Goal: Task Accomplishment & Management: Complete application form

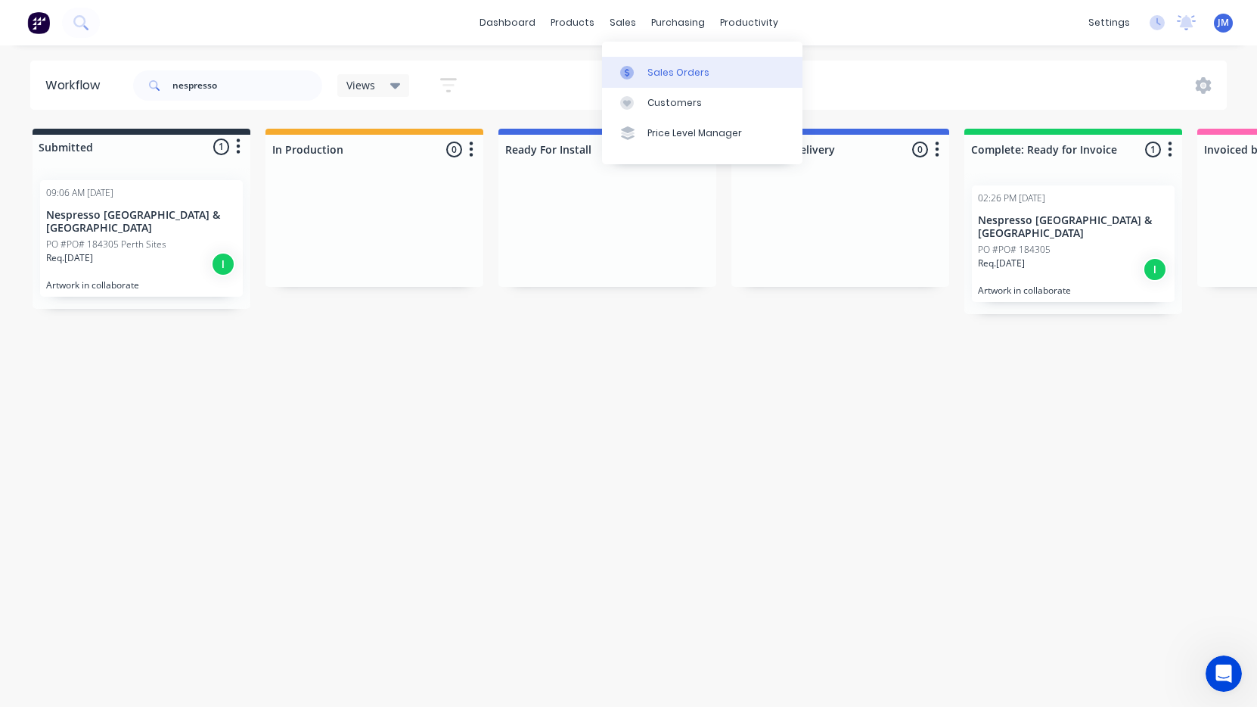
click at [662, 72] on div "Sales Orders" at bounding box center [679, 73] width 62 height 14
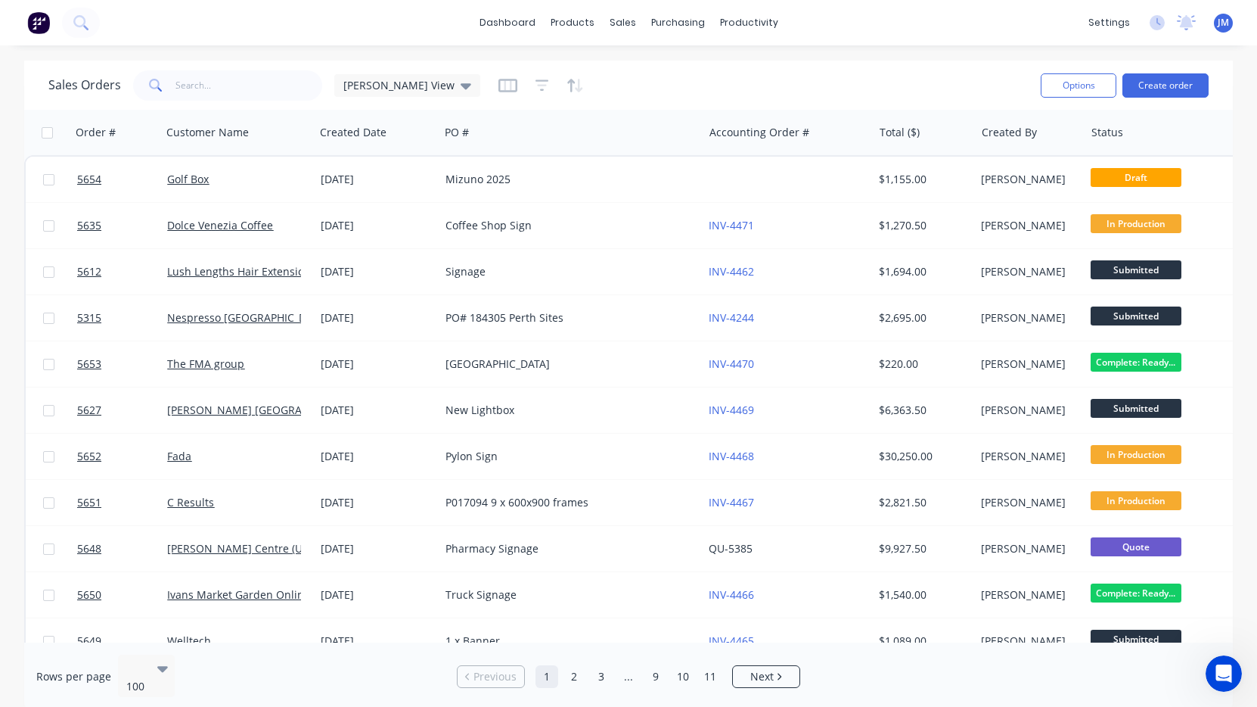
click at [1159, 98] on div "Options Create order" at bounding box center [1122, 85] width 174 height 37
click at [1172, 88] on button "Create order" at bounding box center [1166, 85] width 86 height 24
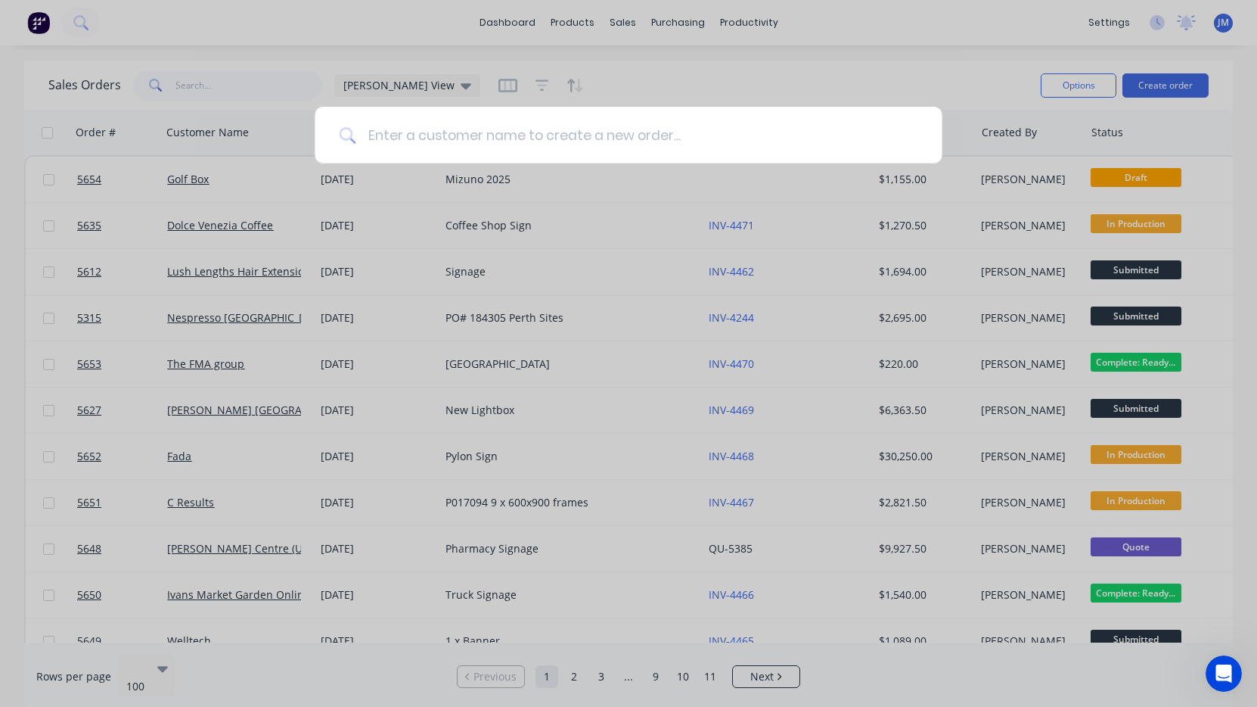
click at [565, 126] on input at bounding box center [637, 135] width 562 height 57
paste input "[EMAIL_ADDRESS][DOMAIN_NAME]"
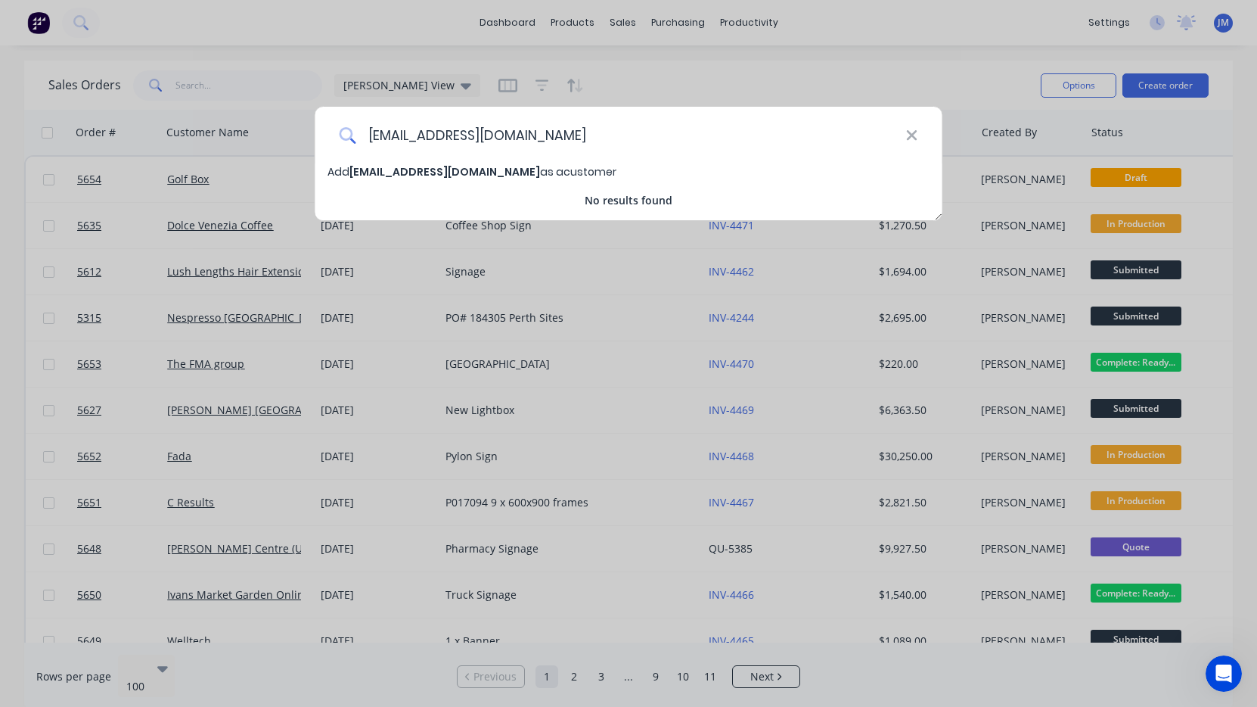
drag, startPoint x: 439, startPoint y: 132, endPoint x: 362, endPoint y: 132, distance: 76.4
click at [362, 132] on input "[EMAIL_ADDRESS][DOMAIN_NAME]" at bounding box center [631, 135] width 550 height 57
click at [406, 137] on input "[DOMAIN_NAME]" at bounding box center [631, 135] width 550 height 57
click at [419, 137] on input "Evoke [DOMAIN_NAME]" at bounding box center [631, 135] width 550 height 57
drag, startPoint x: 461, startPoint y: 137, endPoint x: 544, endPoint y: 138, distance: 83.2
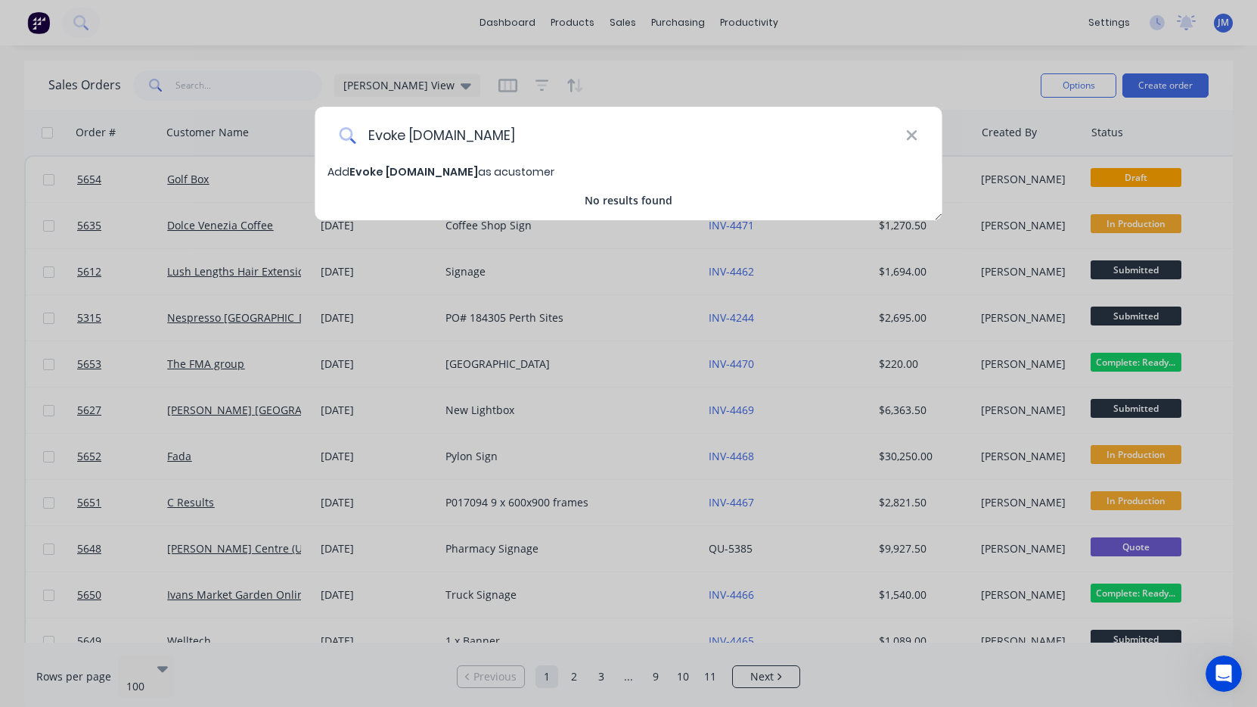
click at [544, 138] on input "Evoke [DOMAIN_NAME]" at bounding box center [631, 135] width 550 height 57
type input "Evoke Projects"
click at [458, 173] on span "Add Evoke Projects as a customer" at bounding box center [419, 171] width 182 height 15
select select "AU"
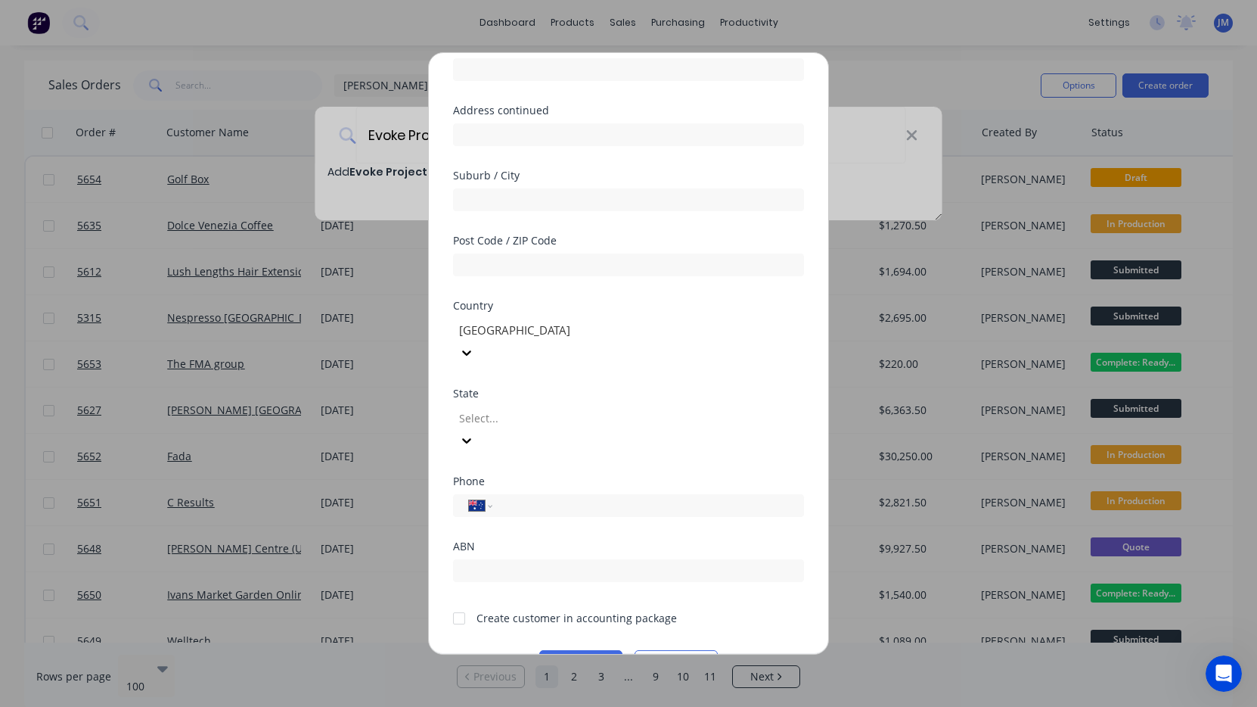
scroll to position [138, 0]
click at [461, 607] on div at bounding box center [459, 622] width 30 height 30
click at [607, 654] on button "Save" at bounding box center [580, 666] width 83 height 24
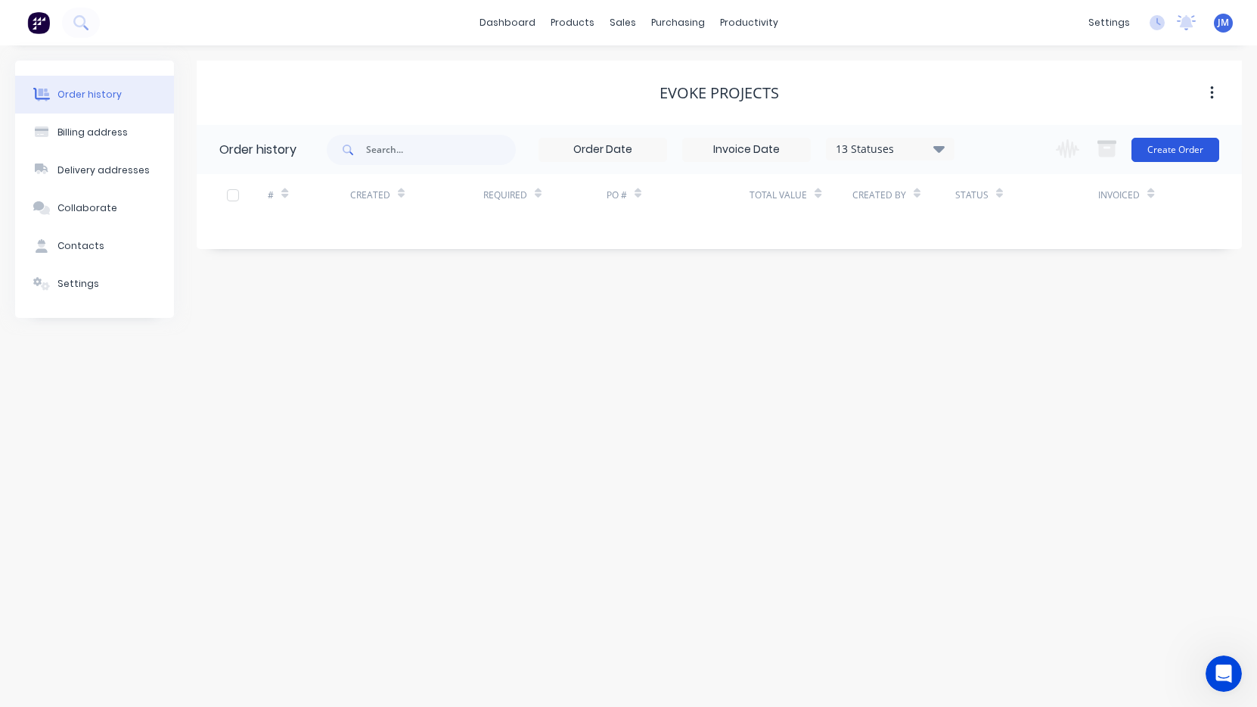
click at [1178, 152] on button "Create Order" at bounding box center [1176, 150] width 88 height 24
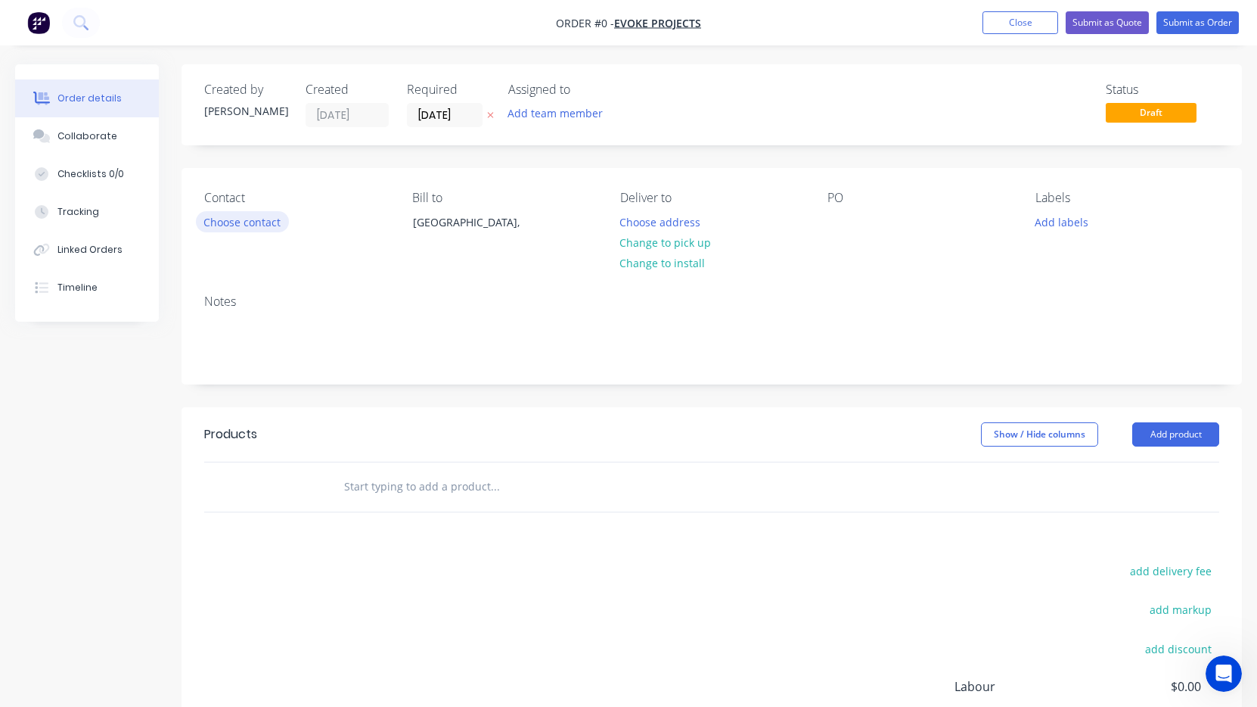
click at [236, 228] on button "Choose contact" at bounding box center [242, 221] width 93 height 20
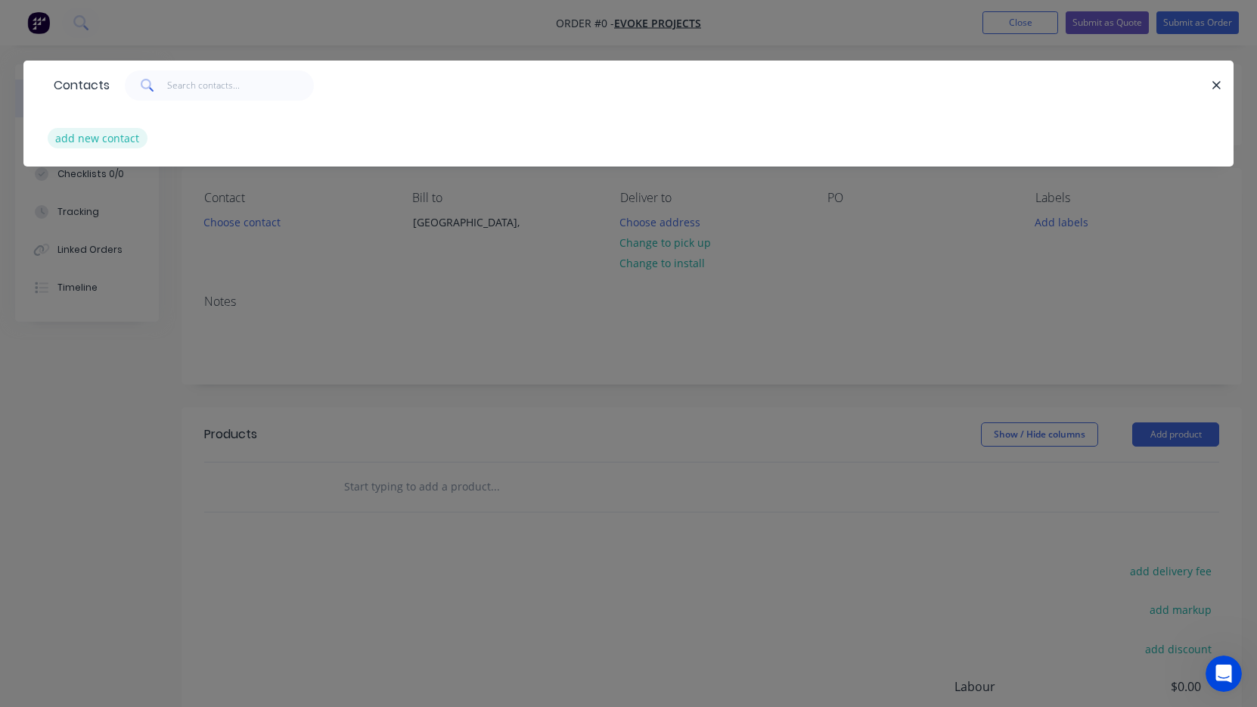
click at [100, 145] on button "add new contact" at bounding box center [98, 138] width 100 height 20
select select "AU"
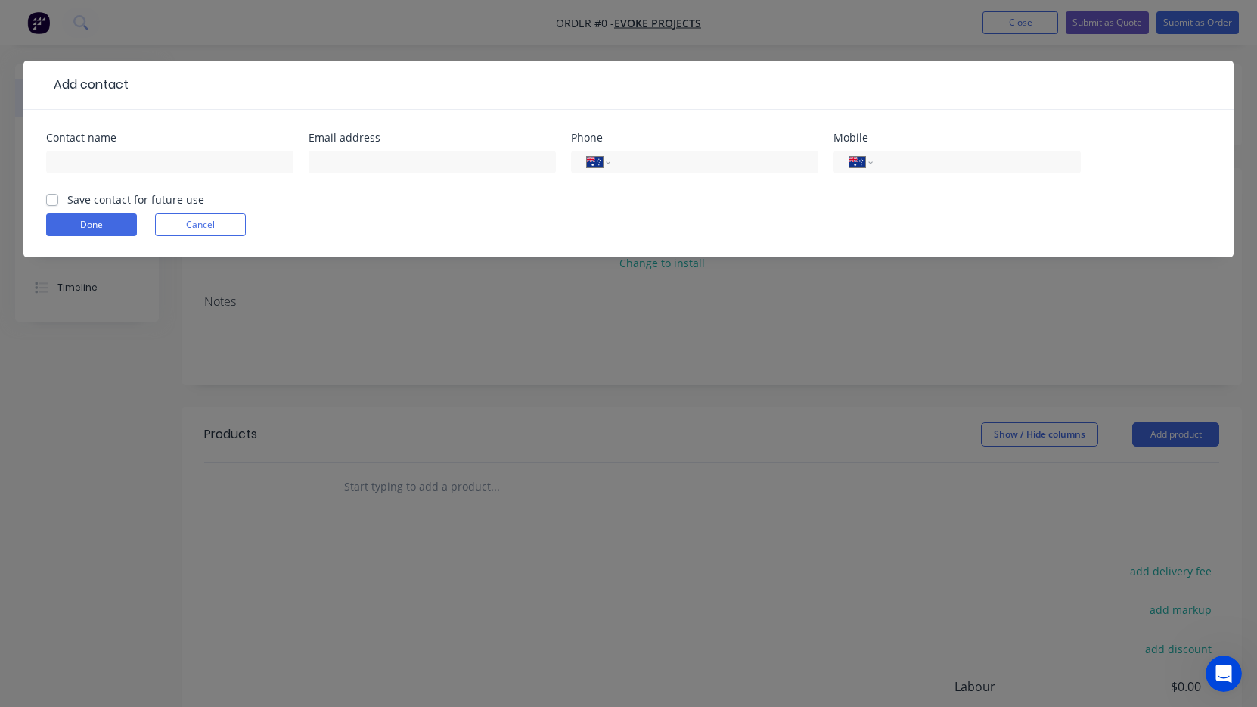
click at [67, 197] on label "Save contact for future use" at bounding box center [135, 199] width 137 height 16
click at [55, 197] on input "Save contact for future use" at bounding box center [52, 198] width 12 height 14
checkbox input "true"
click at [136, 149] on div at bounding box center [169, 169] width 247 height 45
click at [135, 162] on input "text" at bounding box center [169, 162] width 247 height 23
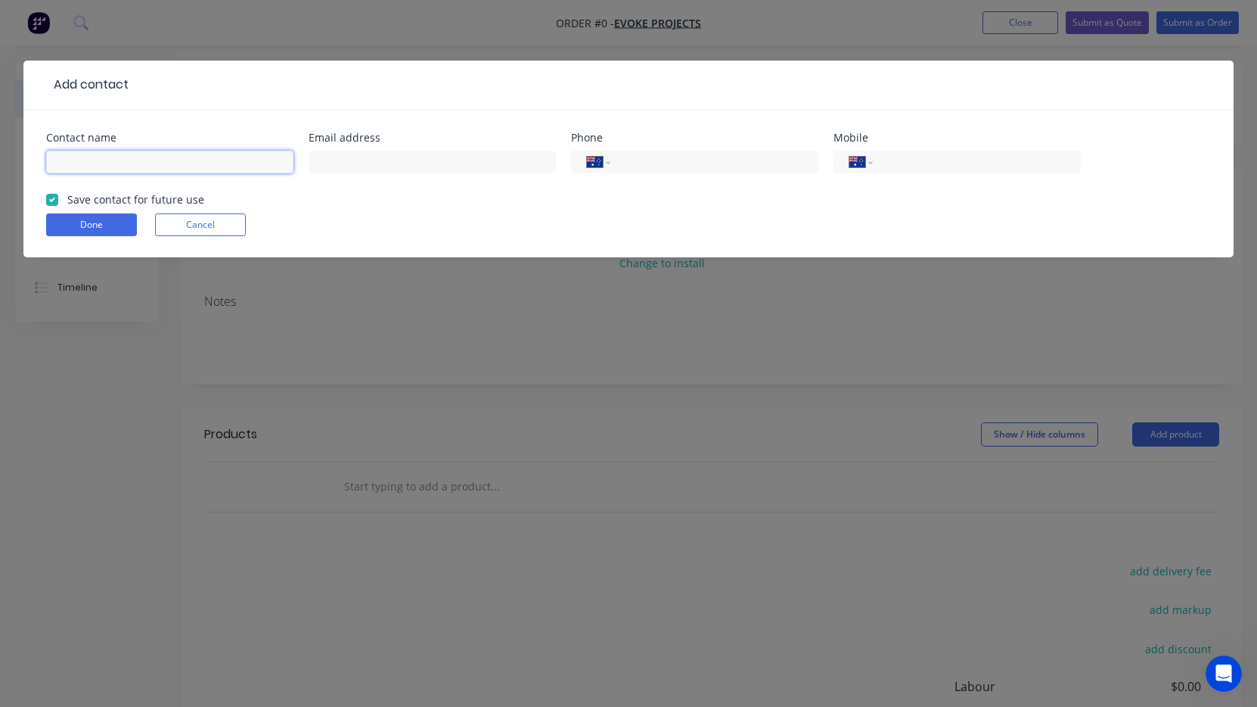
paste input "[PERSON_NAME]"
type input "[PERSON_NAME]"
click at [903, 163] on input "tel" at bounding box center [975, 162] width 182 height 17
paste input "tel"
click at [958, 165] on input "tel" at bounding box center [975, 162] width 182 height 17
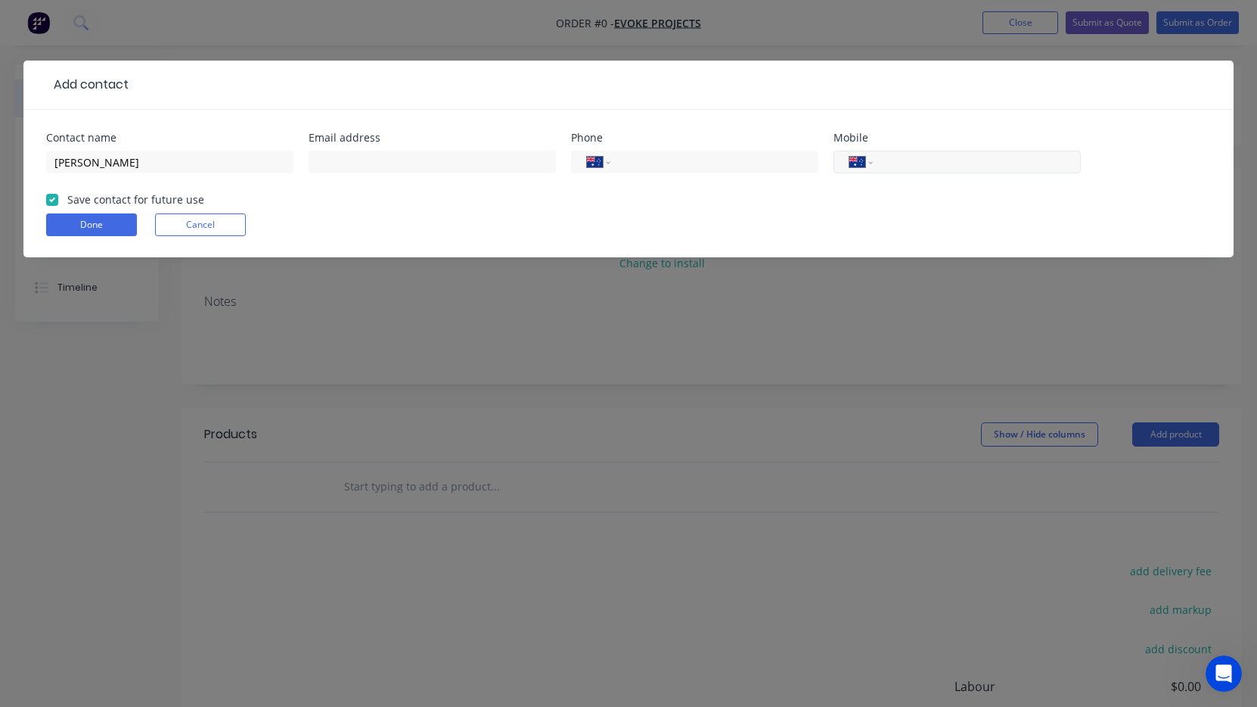
paste input "tel"
click at [433, 166] on input "text" at bounding box center [432, 162] width 247 height 23
paste input "[EMAIL_ADDRESS][DOMAIN_NAME]"
type input "[EMAIL_ADDRESS][DOMAIN_NAME]"
click at [956, 160] on input "tel" at bounding box center [975, 162] width 182 height 17
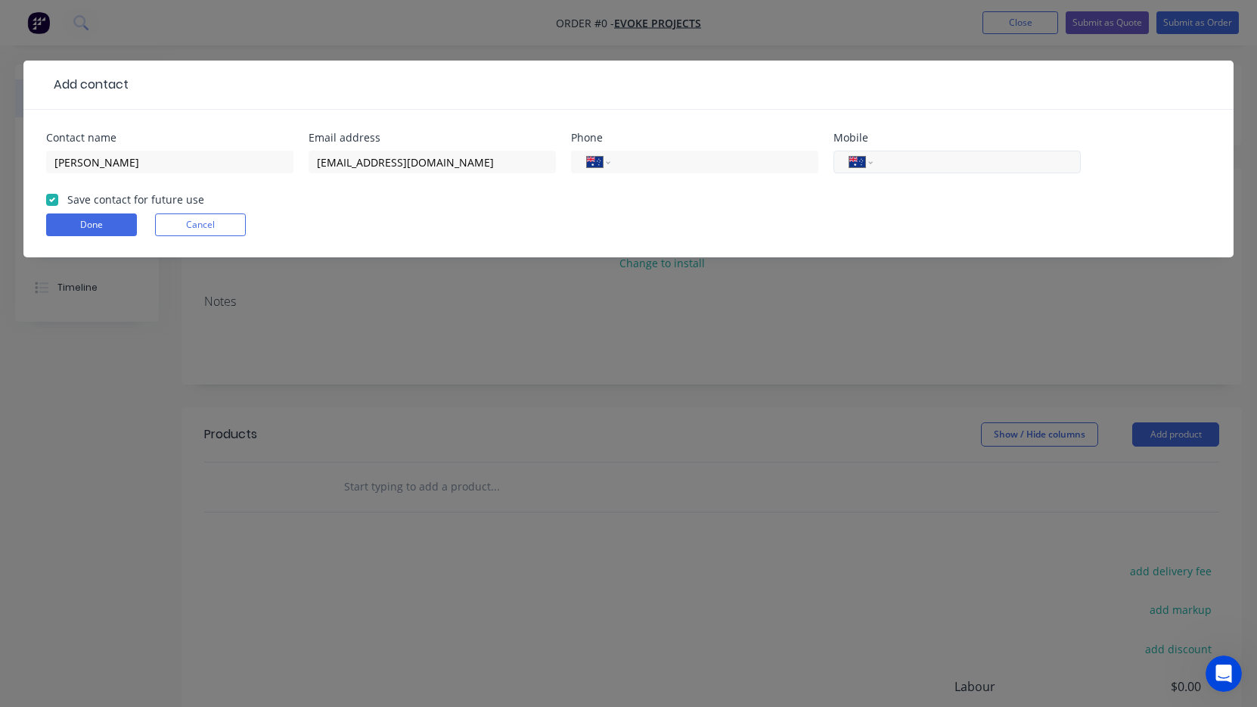
paste input "0491 971 875"
type input "0491 971 875"
click at [98, 222] on button "Done" at bounding box center [91, 224] width 91 height 23
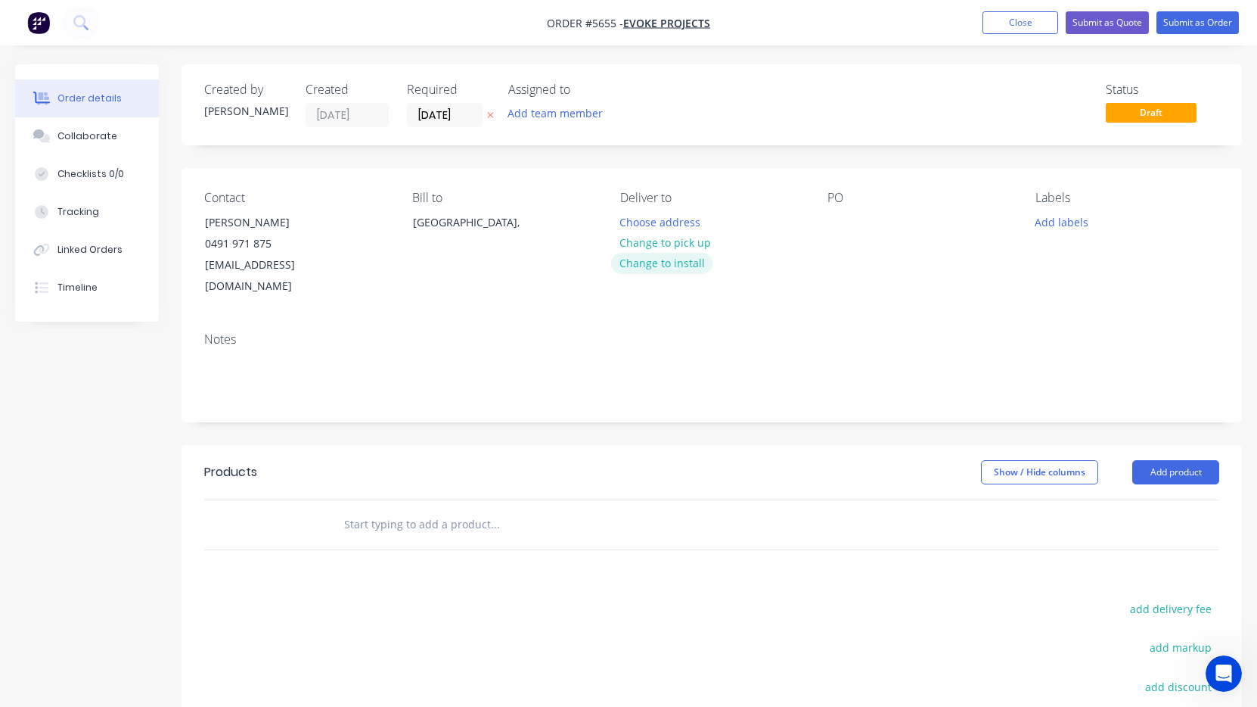
click at [681, 264] on button "Change to install" at bounding box center [661, 263] width 101 height 20
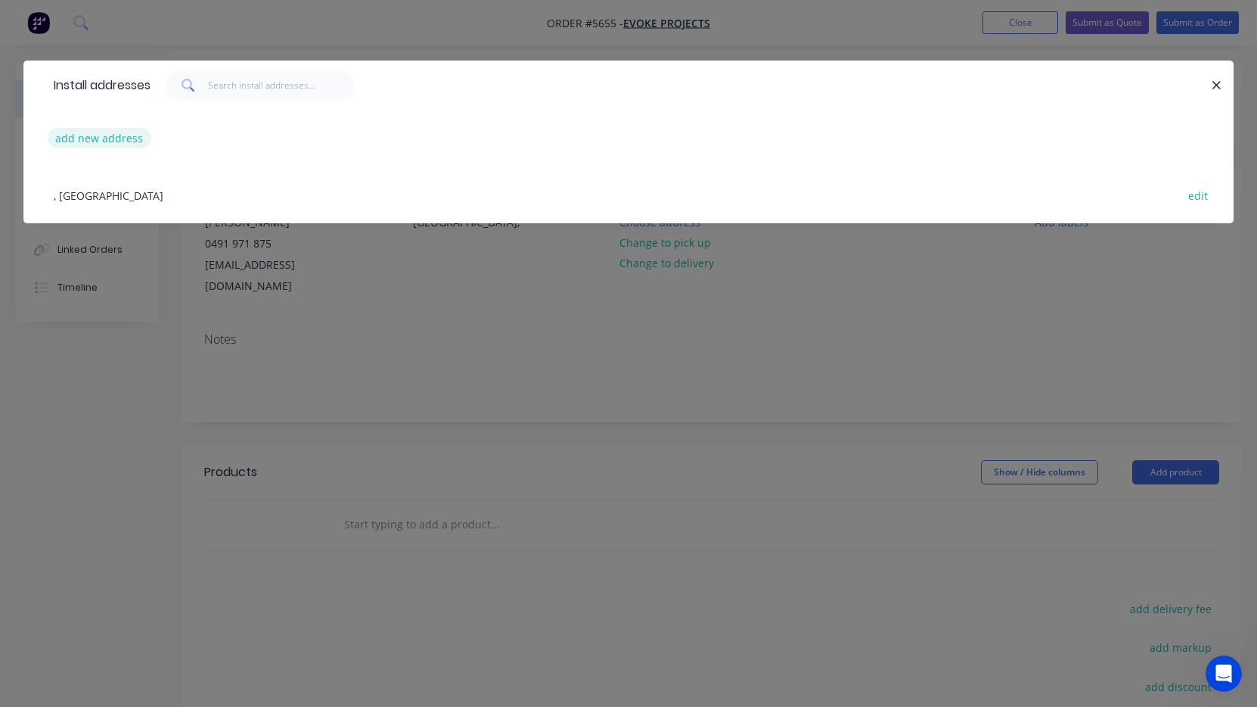
click at [85, 132] on button "add new address" at bounding box center [100, 138] width 104 height 20
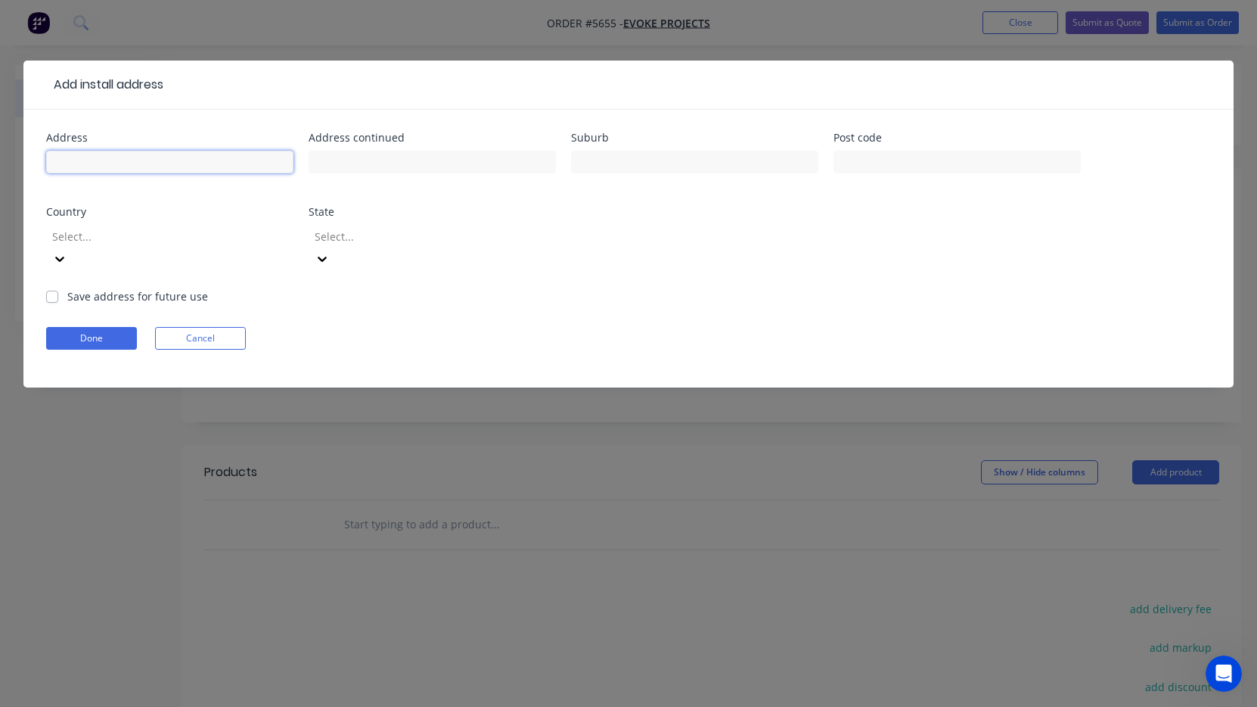
click at [112, 154] on input "text" at bounding box center [169, 162] width 247 height 23
paste input "Currambine, [STREET_ADDRESS]"
drag, startPoint x: 120, startPoint y: 160, endPoint x: 36, endPoint y: 158, distance: 84.0
click at [36, 158] on div "Address [GEOGRAPHIC_DATA], [GEOGRAPHIC_DATA] Address continued Suburb Post code…" at bounding box center [628, 249] width 1210 height 278
click at [213, 168] on input "Currambine, [STREET_ADDRESS]" at bounding box center [169, 162] width 247 height 23
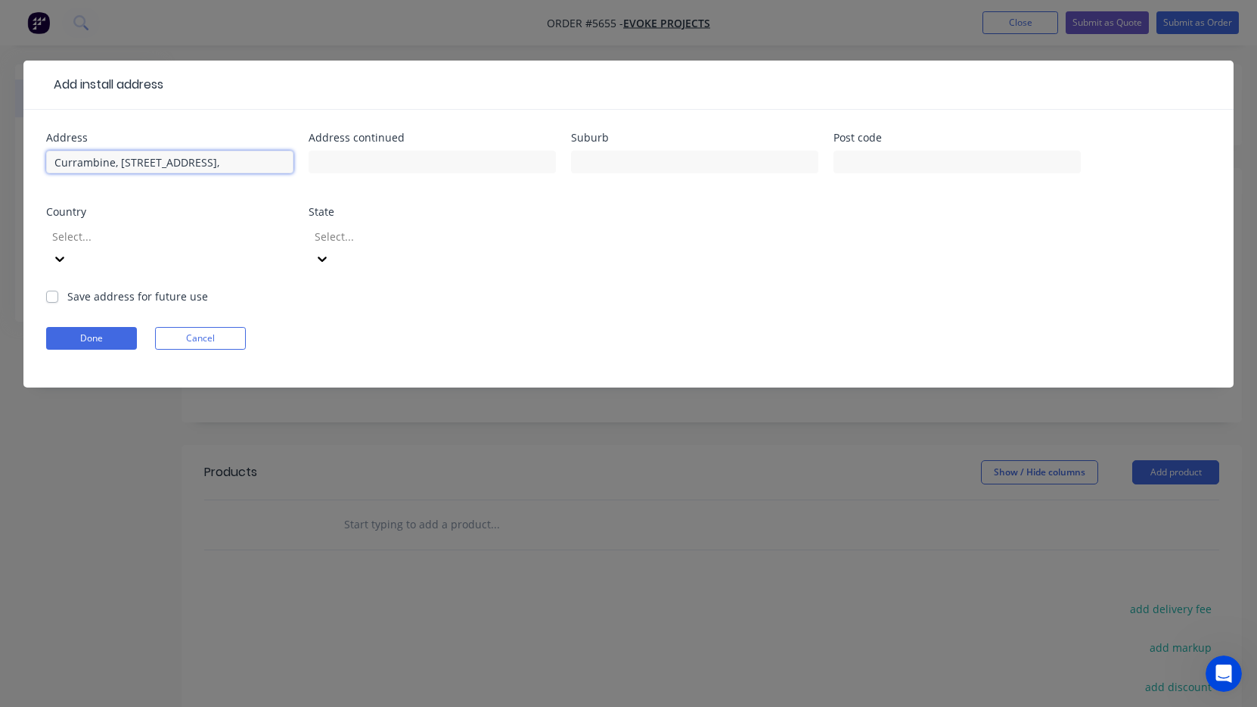
paste input "Currambine,"
click at [119, 166] on input "Currambine, [STREET_ADDRESS]," at bounding box center [169, 162] width 247 height 23
type input "[STREET_ADDRESS],"
click at [114, 327] on button "Done" at bounding box center [91, 338] width 91 height 23
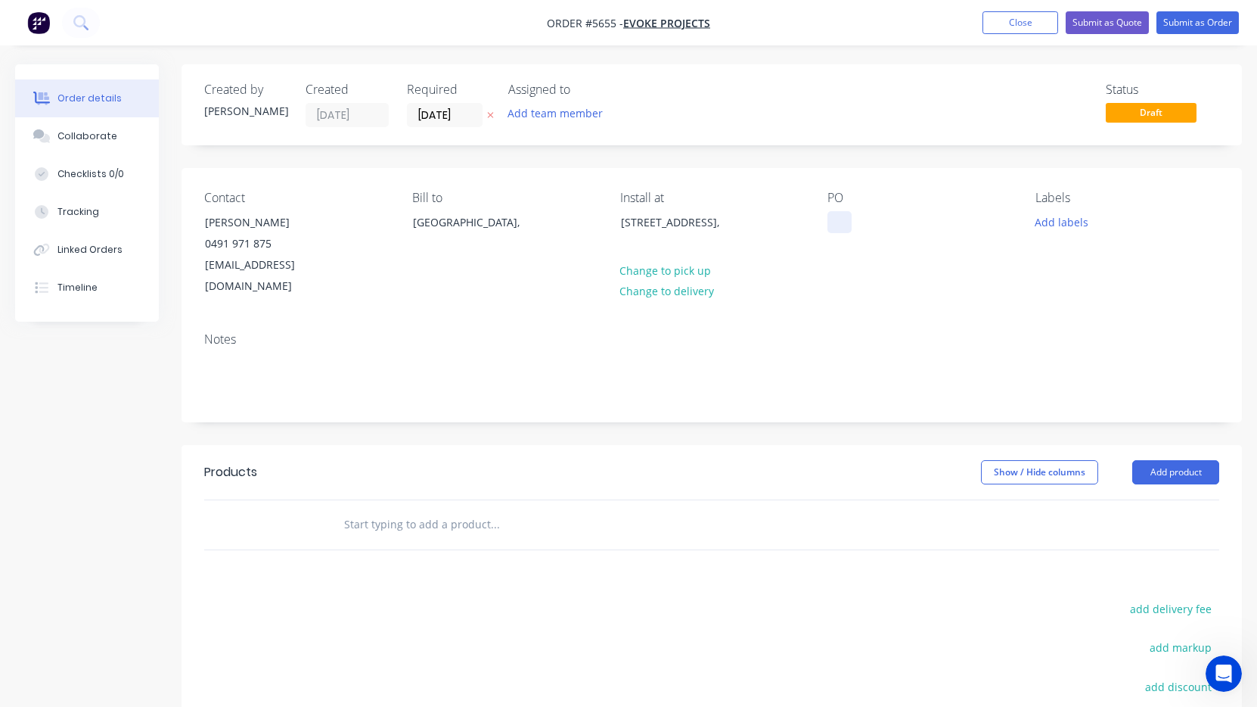
click at [840, 221] on div at bounding box center [840, 222] width 24 height 22
paste div
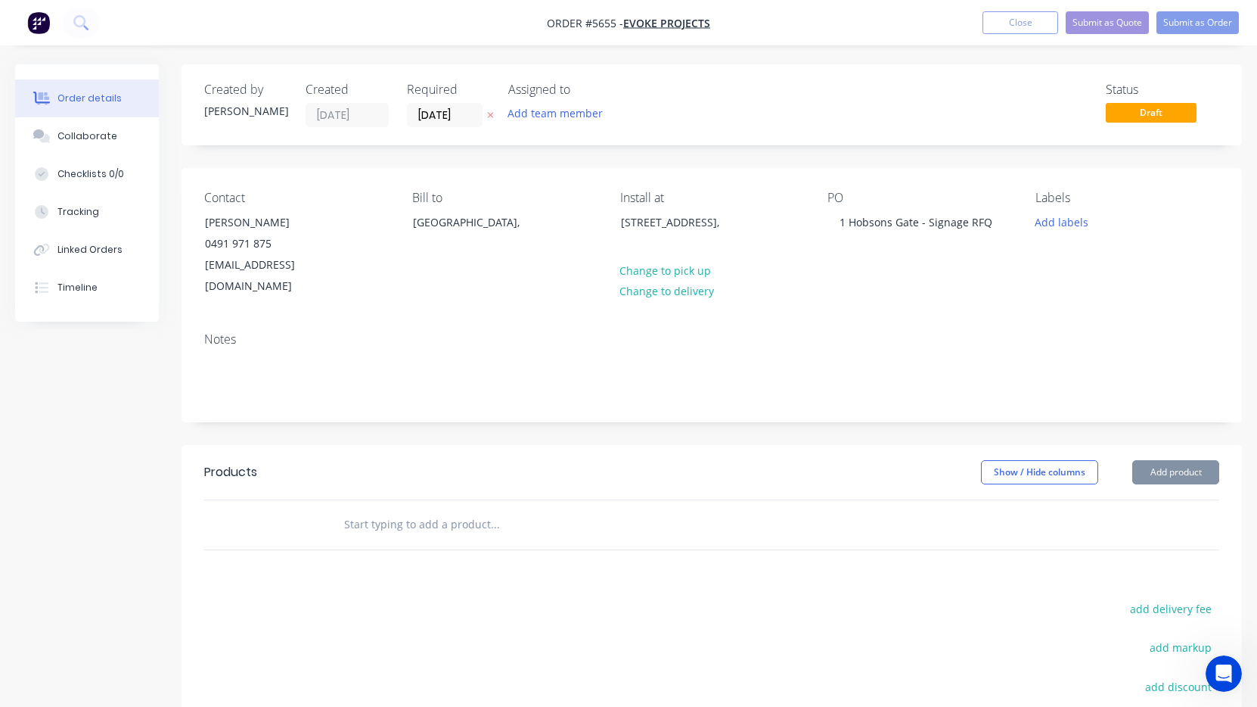
click at [408, 509] on input "text" at bounding box center [494, 524] width 303 height 30
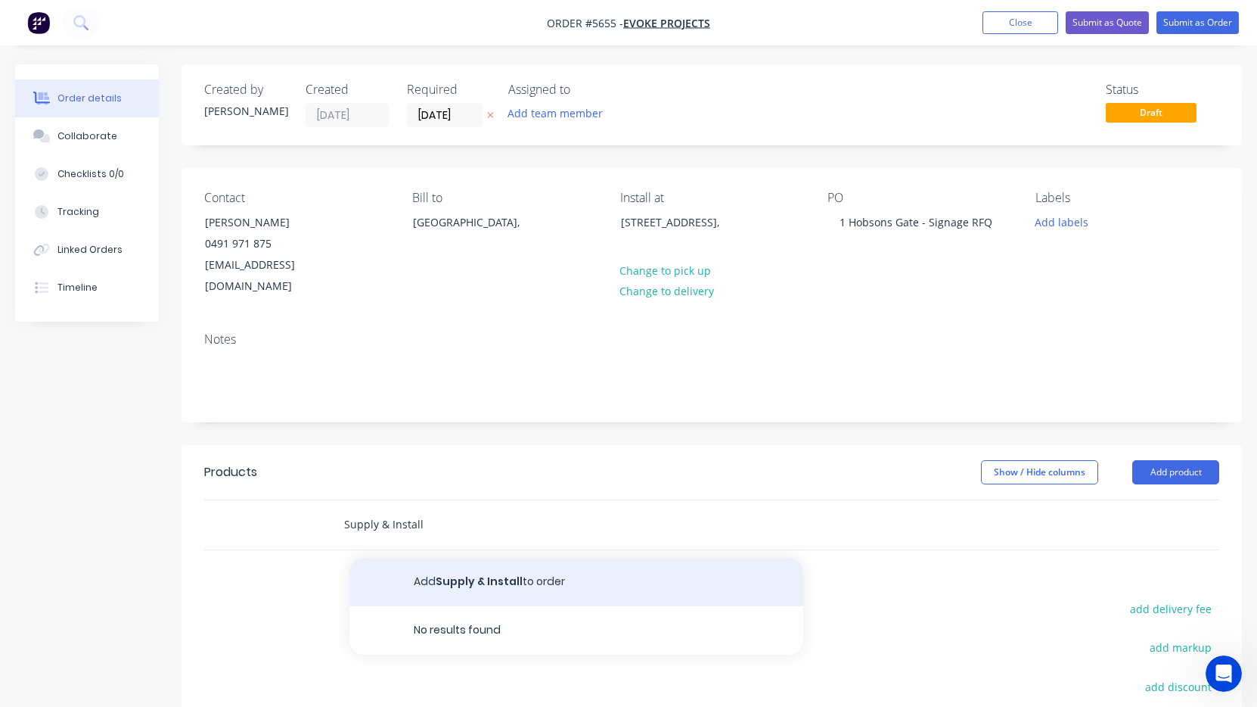
type input "Supply & Install"
click at [449, 564] on button "Add Supply & Install to order" at bounding box center [577, 582] width 454 height 48
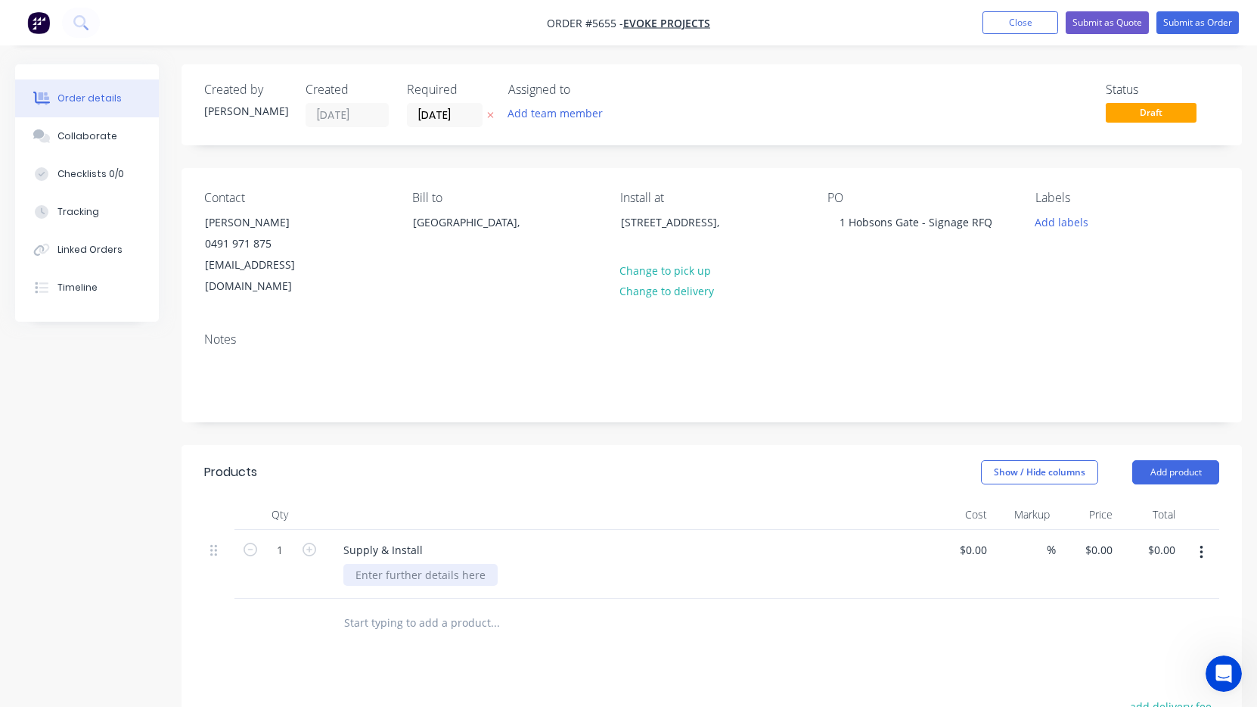
click at [404, 564] on div at bounding box center [420, 575] width 154 height 22
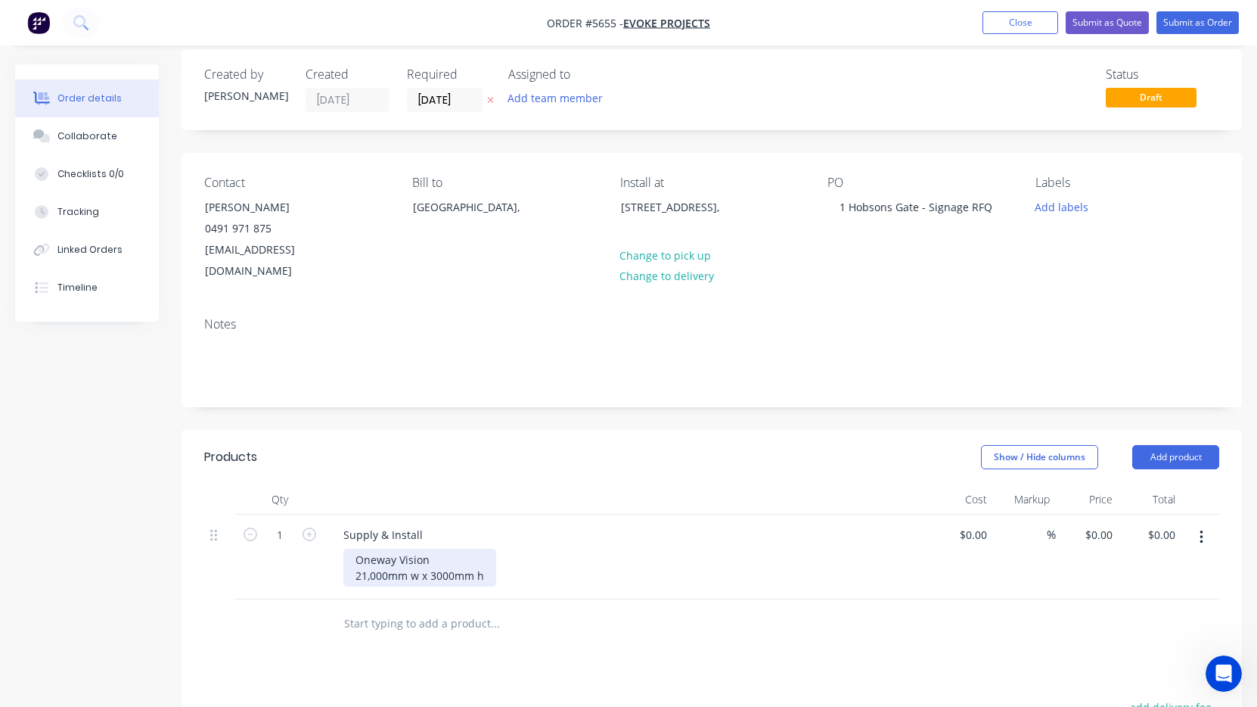
scroll to position [19, 0]
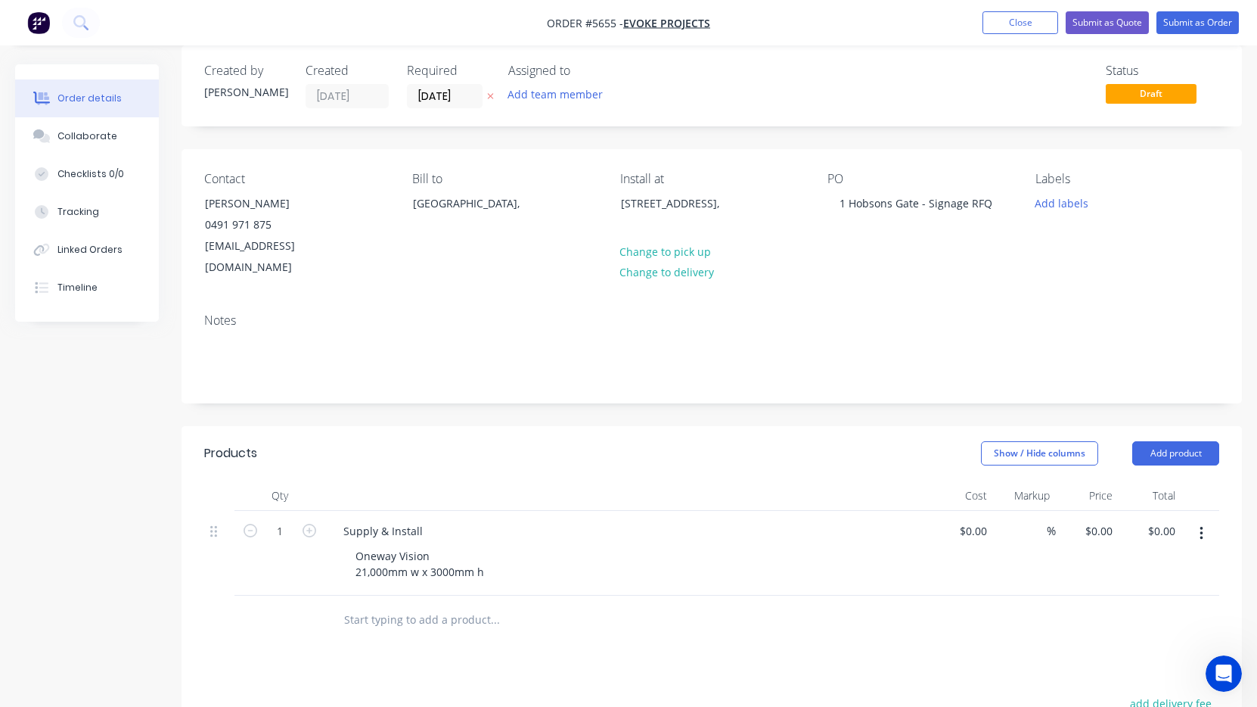
click at [1202, 525] on icon "button" at bounding box center [1202, 533] width 4 height 17
click at [1145, 592] on div "Duplicate" at bounding box center [1147, 603] width 117 height 22
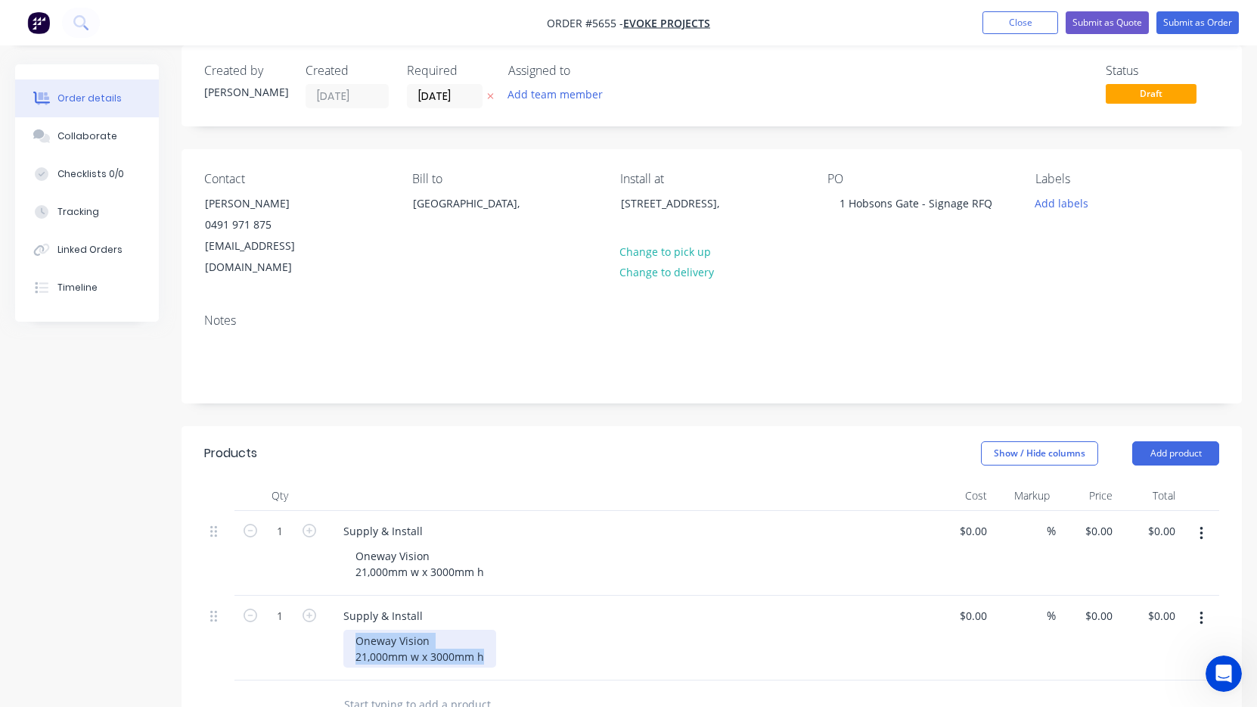
drag, startPoint x: 486, startPoint y: 636, endPoint x: 251, endPoint y: 624, distance: 234.8
click at [251, 624] on div "1 Supply & Install Oneway Vision 21,000mm w x 3000mm h $0.00 $0.00 % $0.00 $0.0…" at bounding box center [711, 637] width 1015 height 85
paste div
click at [640, 604] on div "Supply & Install" at bounding box center [627, 615] width 593 height 22
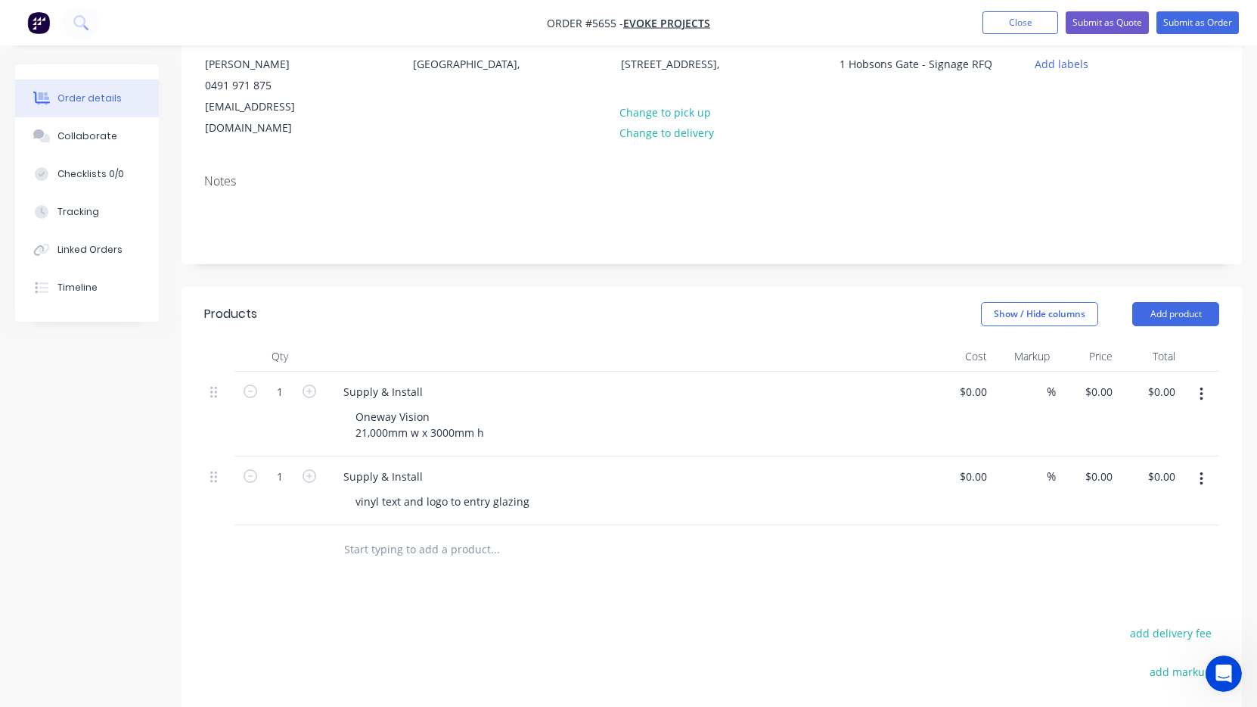
scroll to position [160, 0]
click at [1202, 468] on icon "button" at bounding box center [1202, 476] width 4 height 17
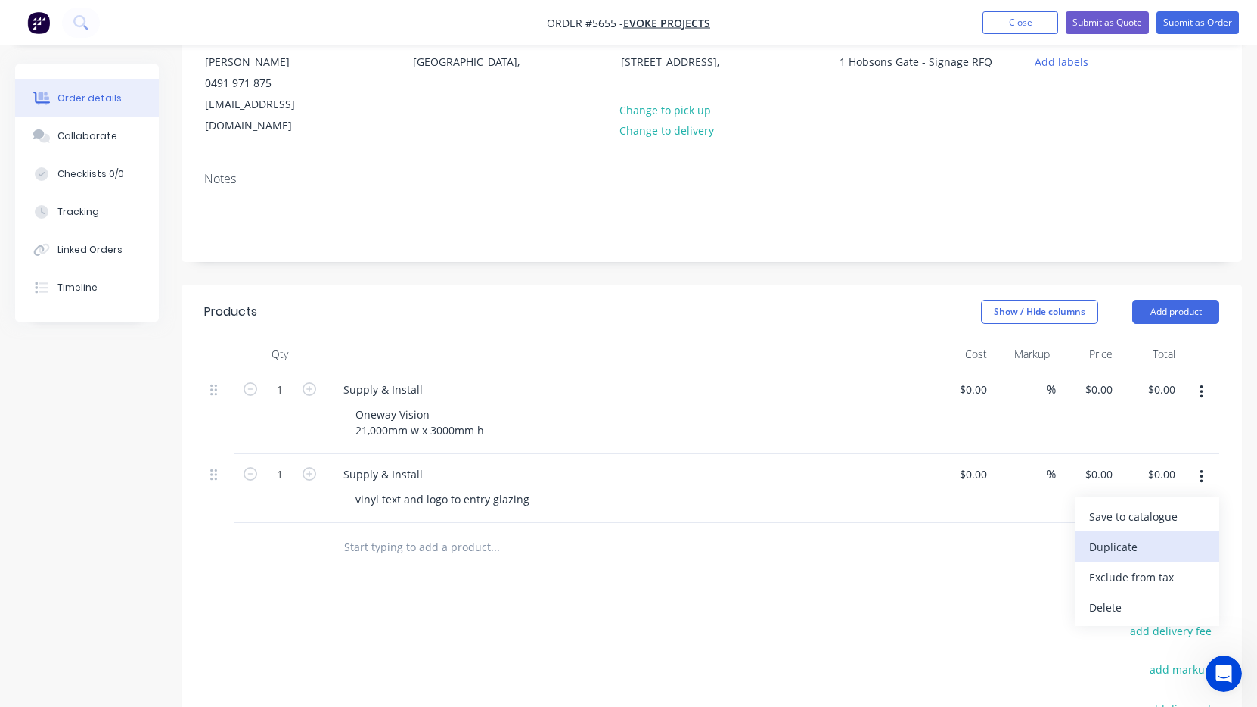
click at [1147, 536] on div "Duplicate" at bounding box center [1147, 547] width 117 height 22
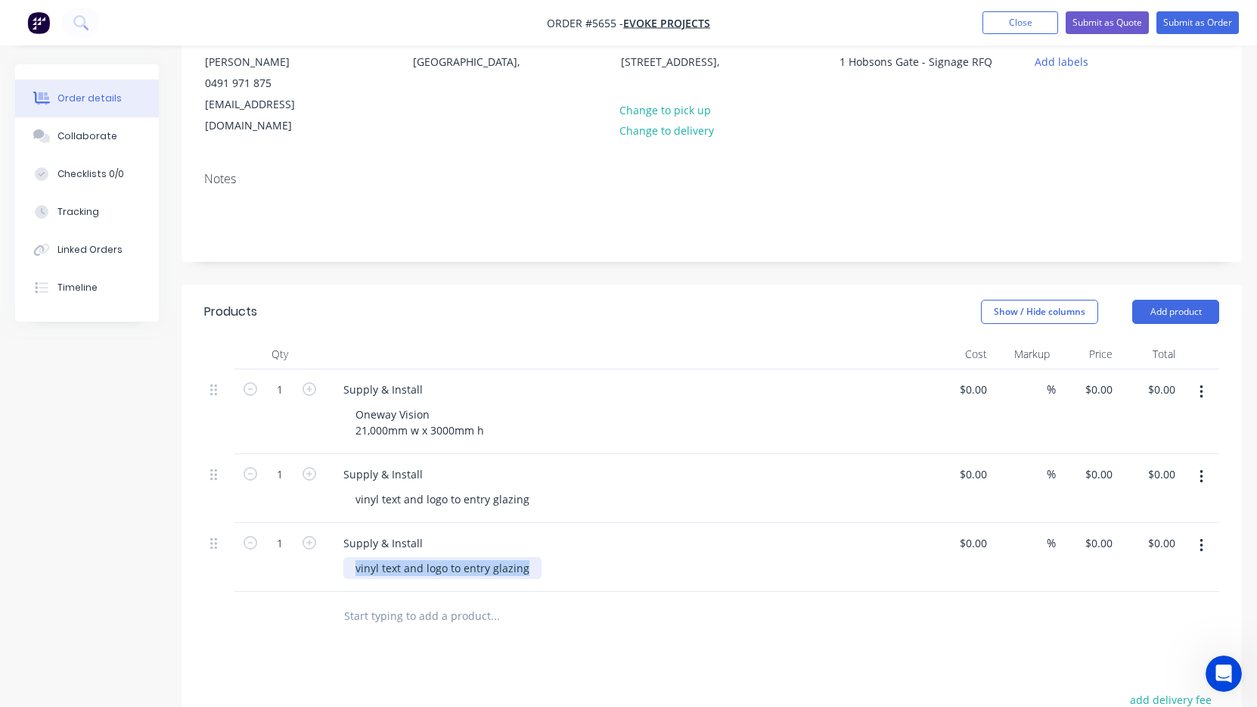
drag, startPoint x: 530, startPoint y: 549, endPoint x: 254, endPoint y: 543, distance: 276.2
click at [254, 543] on div "1 Supply & Install vinyl text and logo to entry glazing $0.00 $0.00 % $0.00 $0.…" at bounding box center [711, 557] width 1015 height 69
click at [371, 557] on div "Recption Sign" at bounding box center [390, 576] width 94 height 38
click at [428, 557] on div "Reception Sign" at bounding box center [393, 576] width 100 height 38
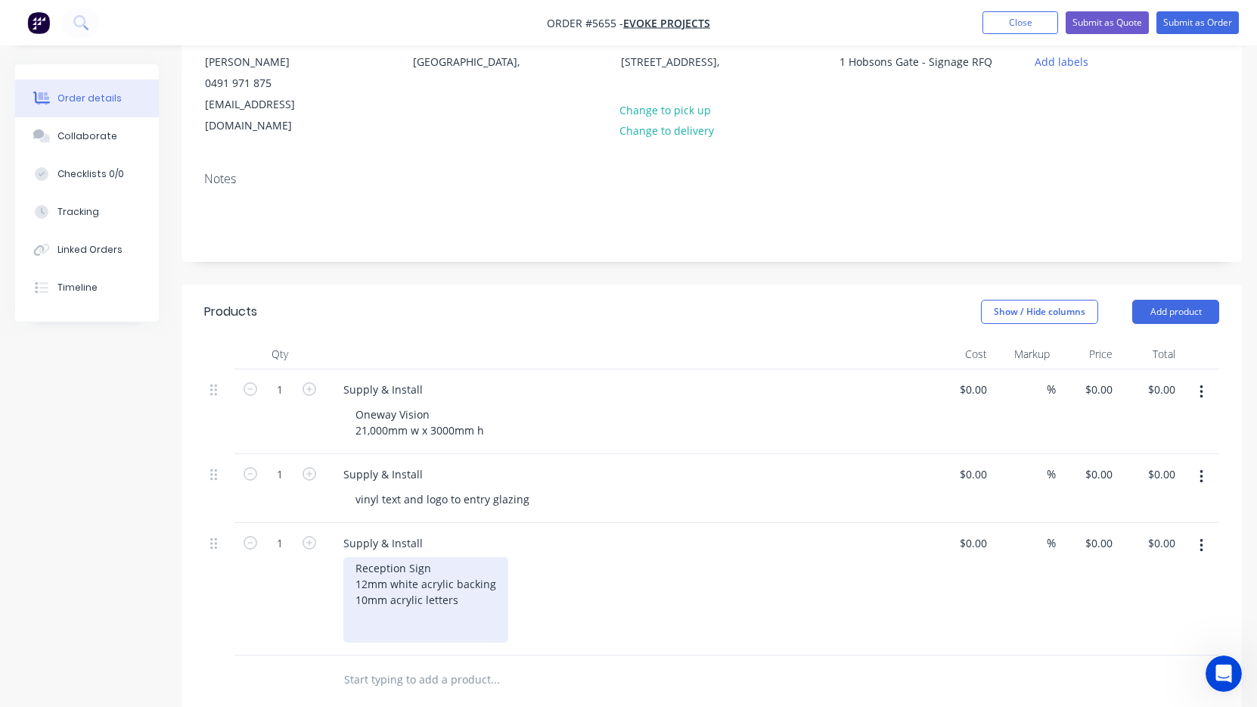
click at [464, 577] on div "Reception Sign 12mm white acrylic backing 10mm acrylic letters" at bounding box center [425, 599] width 165 height 85
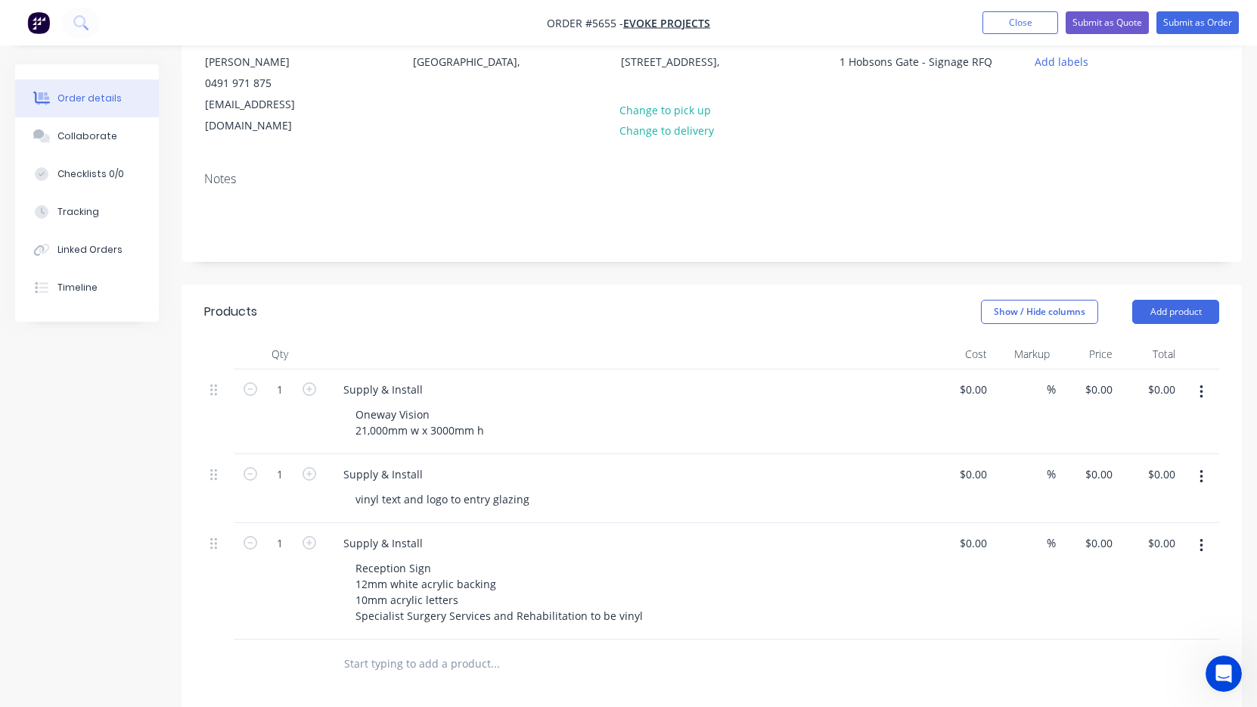
click at [757, 592] on div "Reception Sign 12mm white acrylic backing 10mm acrylic letters Specialist Surge…" at bounding box center [633, 592] width 581 height 70
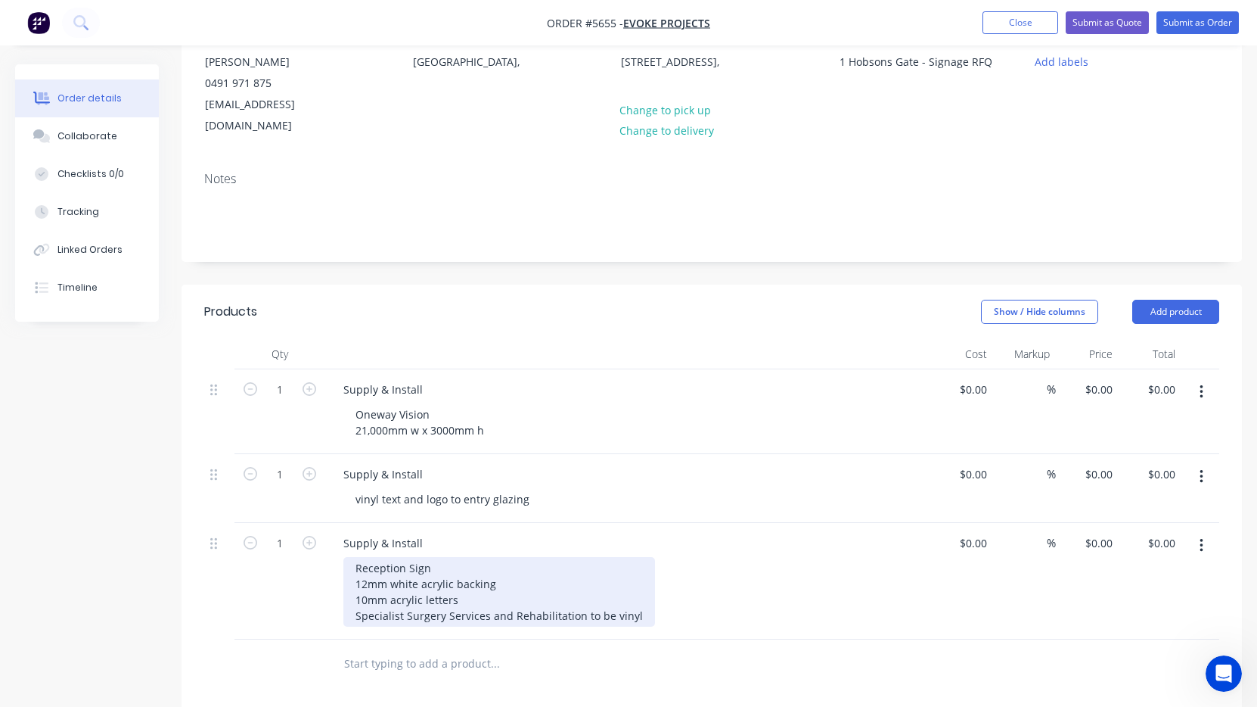
click at [350, 557] on div "Reception Sign 12mm white acrylic backing 10mm acrylic letters Specialist Surge…" at bounding box center [499, 592] width 312 height 70
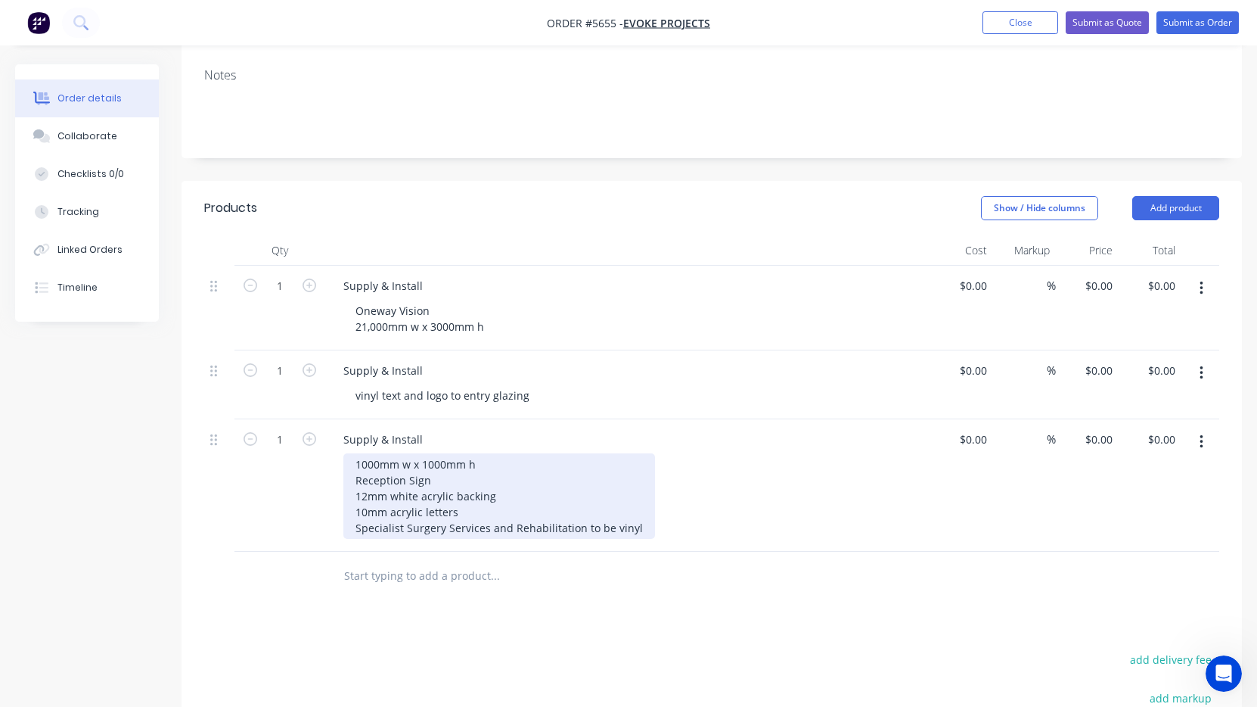
scroll to position [269, 0]
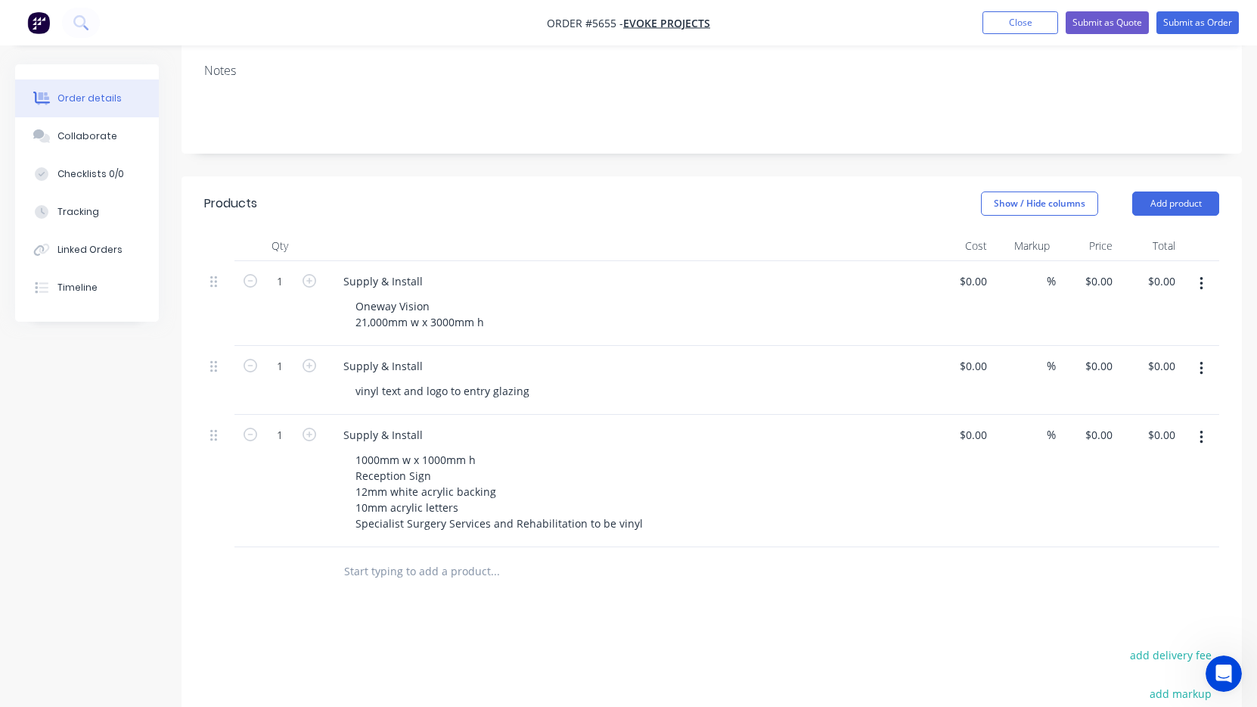
click at [1195, 424] on button "button" at bounding box center [1202, 437] width 36 height 27
click at [1151, 496] on div "Duplicate" at bounding box center [1147, 507] width 117 height 22
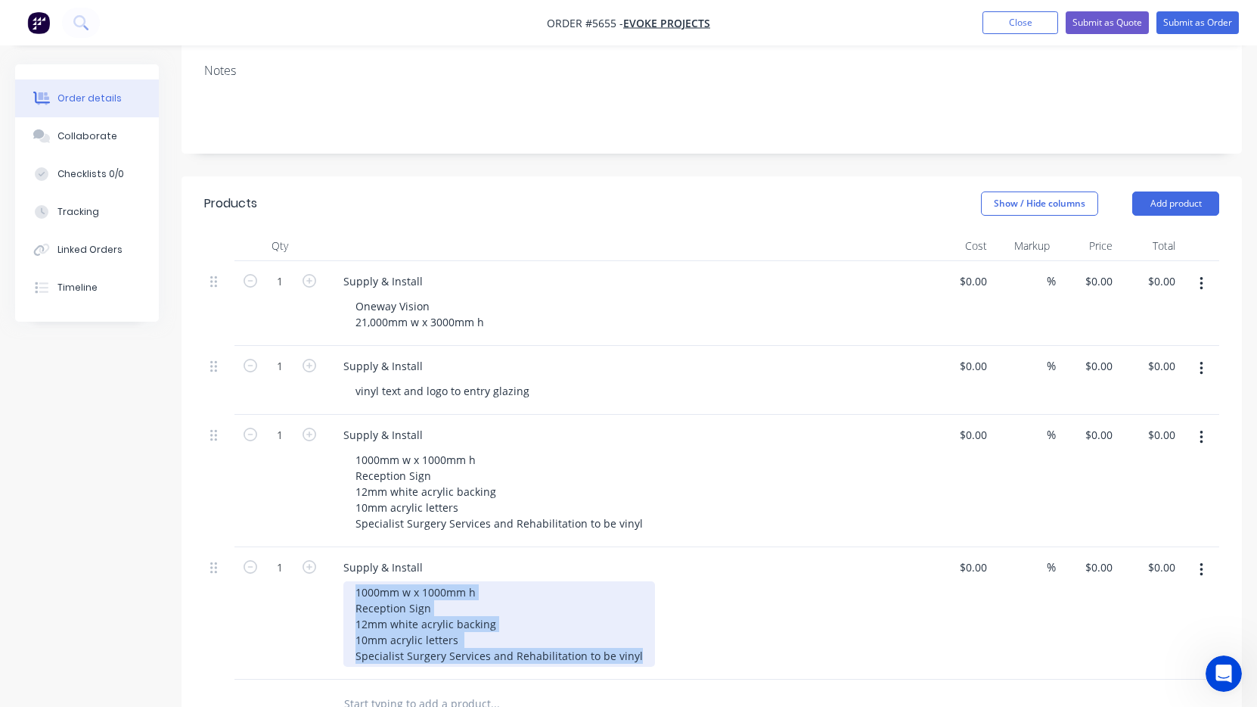
drag, startPoint x: 636, startPoint y: 634, endPoint x: 183, endPoint y: 523, distance: 466.6
click at [183, 523] on div "Qty Cost Markup Price Total 1 Supply & Install Oneway Vision 21,000mm w x 3000m…" at bounding box center [712, 480] width 1061 height 498
paste div
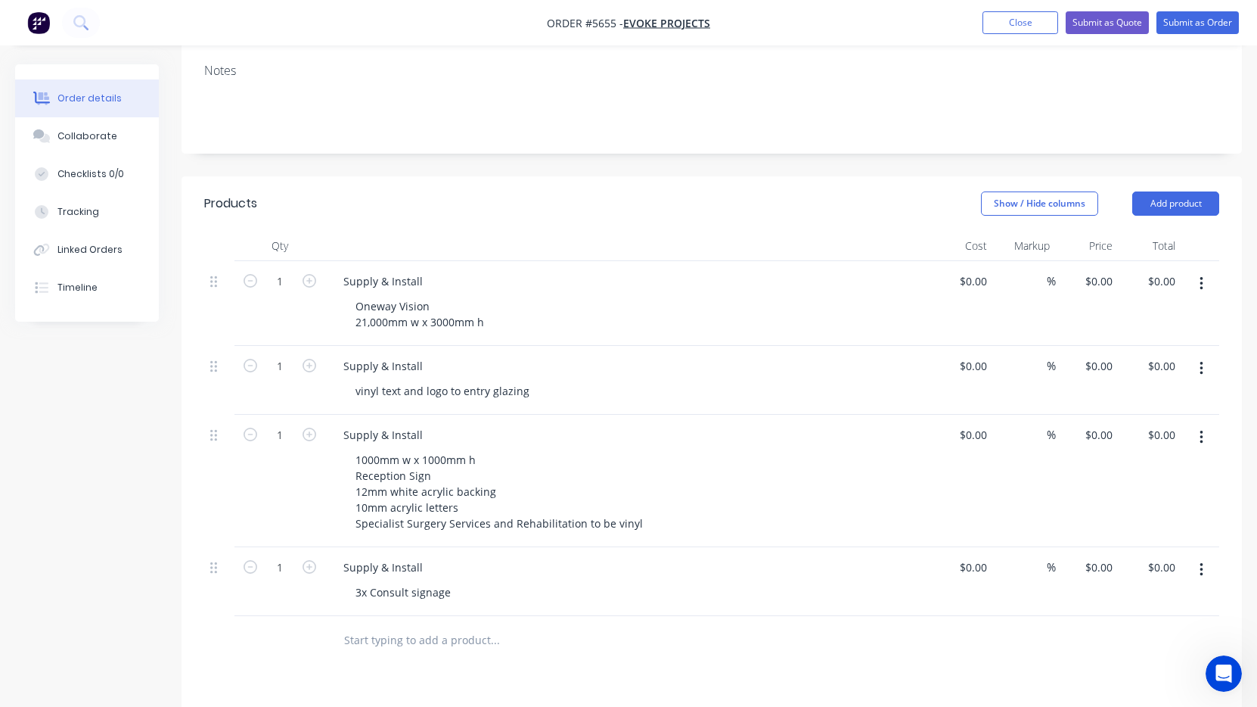
click at [515, 581] on div "3x Consult signage" at bounding box center [633, 592] width 581 height 22
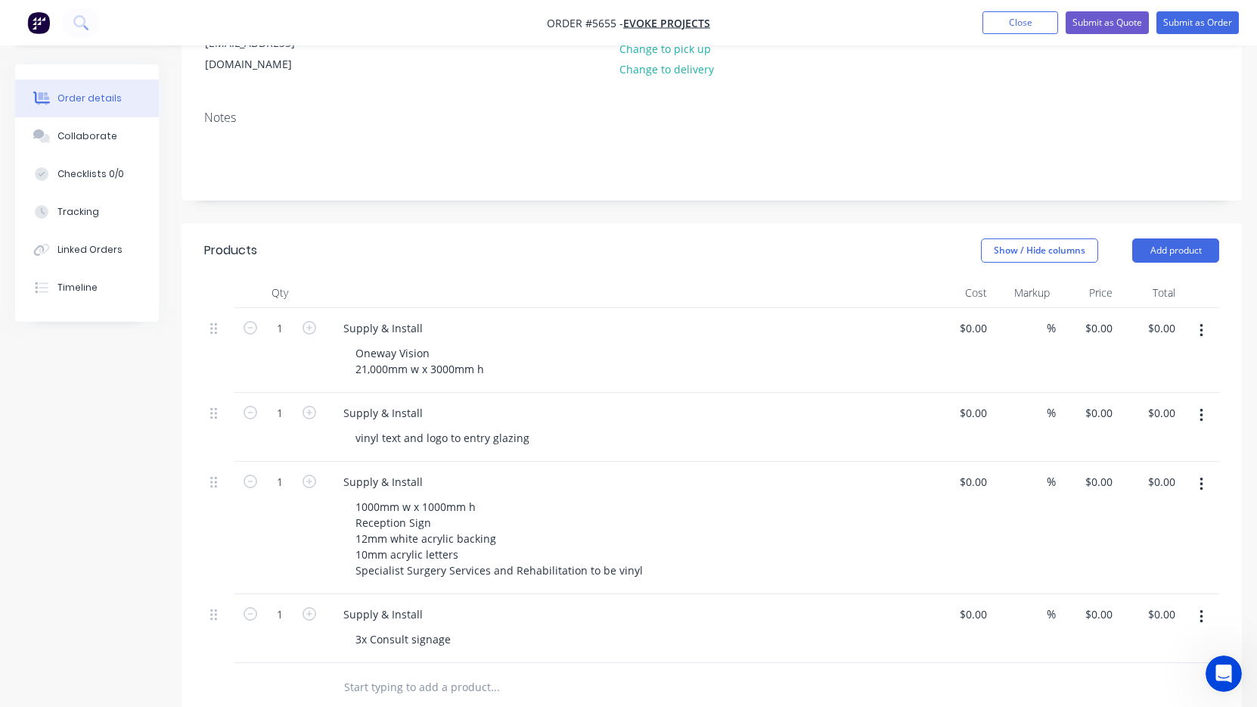
scroll to position [221, 0]
click at [973, 318] on div at bounding box center [981, 329] width 23 height 22
type input "$7,485.00"
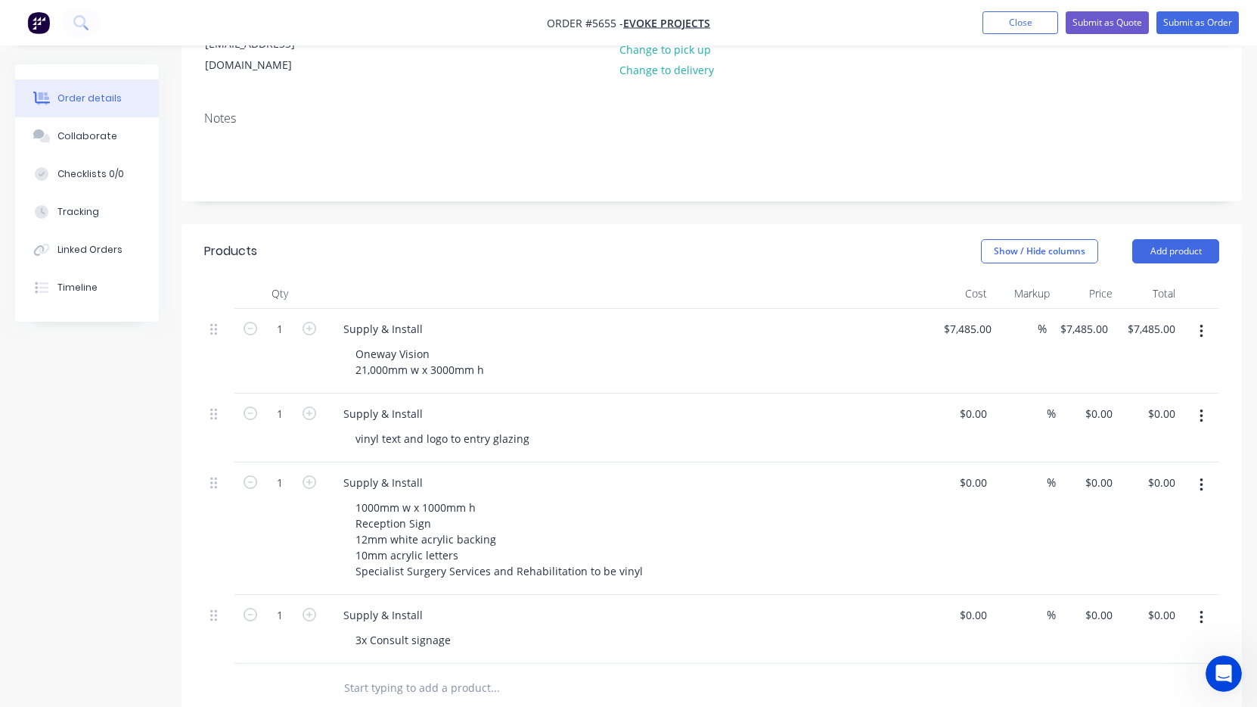
click at [851, 343] on div "Oneway Vision 21,000mm w x 3000mm h" at bounding box center [633, 362] width 581 height 38
click at [980, 402] on input at bounding box center [975, 413] width 35 height 22
click at [980, 402] on input at bounding box center [984, 413] width 17 height 22
type input "$790.00"
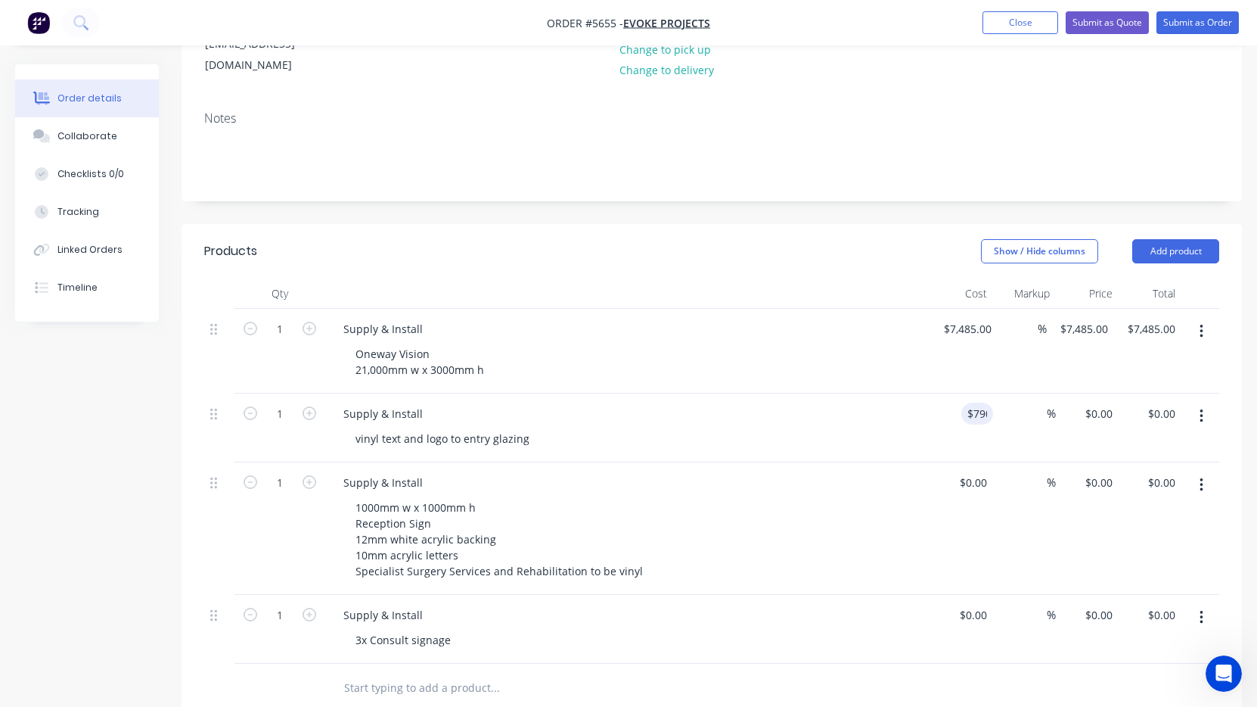
type input "$790.00"
click at [873, 496] on div "1000mm w x 1000mm h Reception Sign 12mm white acrylic backing 10mm acrylic lett…" at bounding box center [633, 538] width 581 height 85
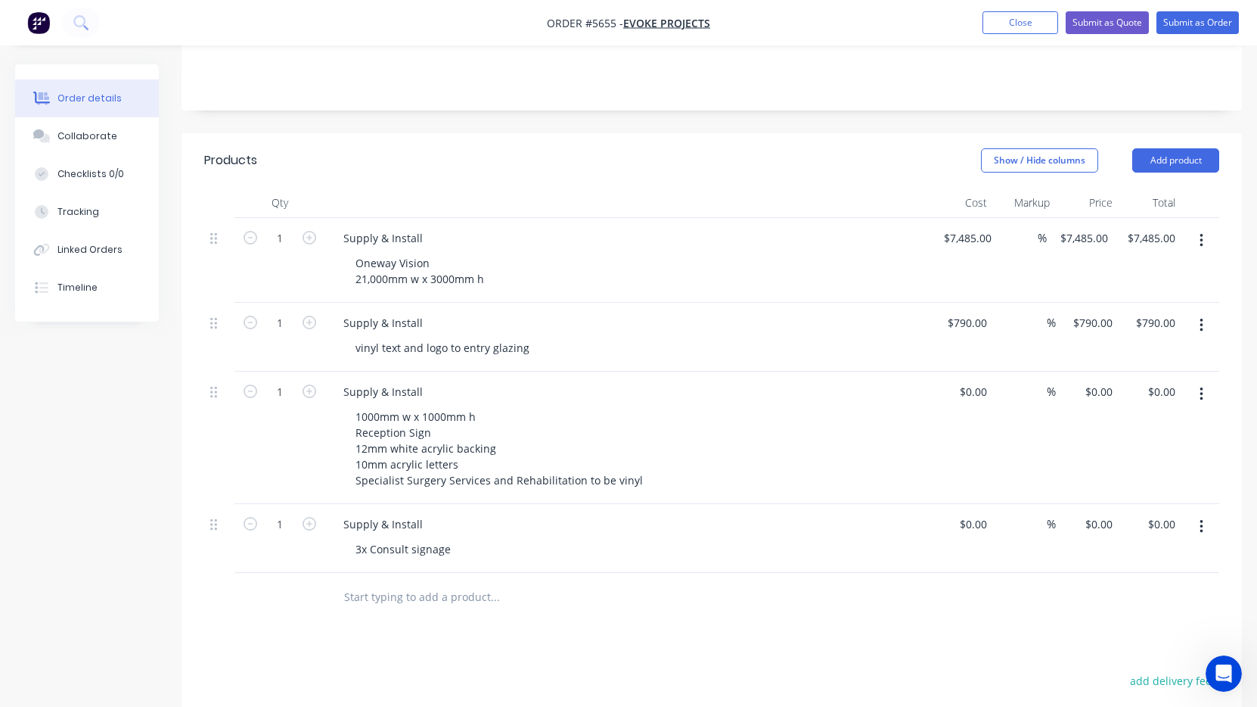
scroll to position [314, 0]
click at [985, 378] on input at bounding box center [975, 389] width 35 height 22
type input "$1,455.00"
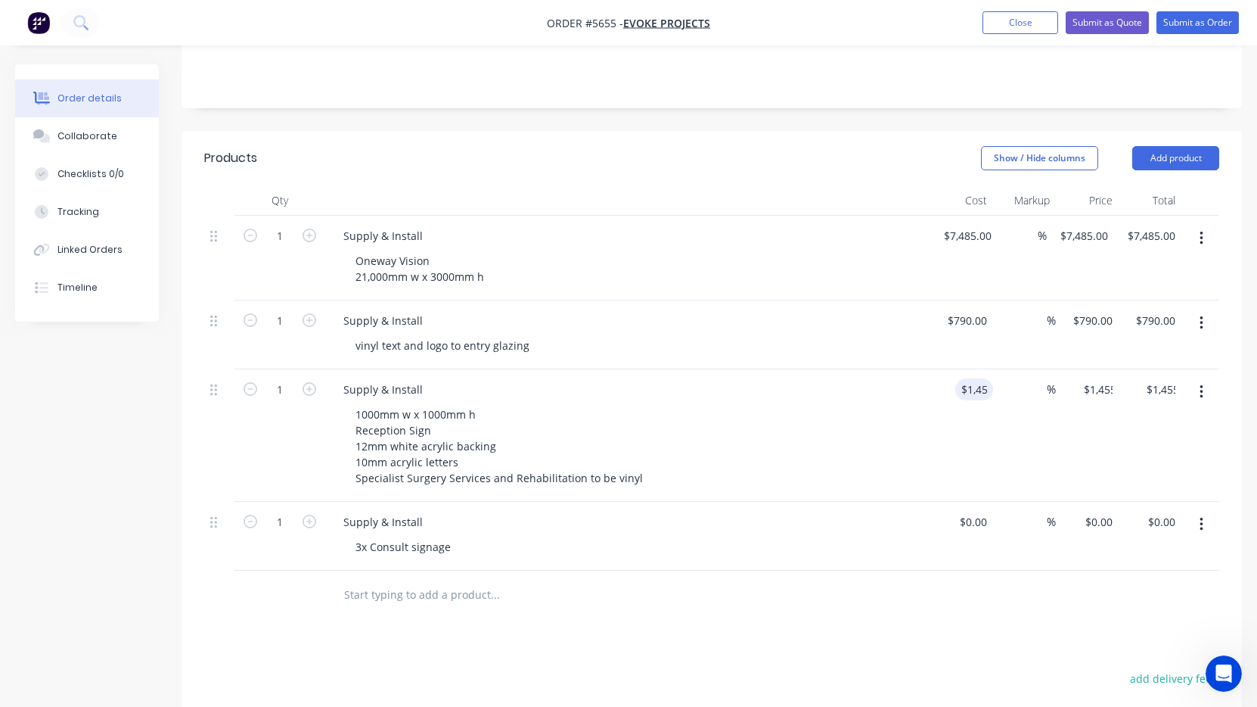
click at [909, 417] on div "1000mm w x 1000mm h Reception Sign 12mm white acrylic backing 10mm acrylic lett…" at bounding box center [633, 445] width 581 height 85
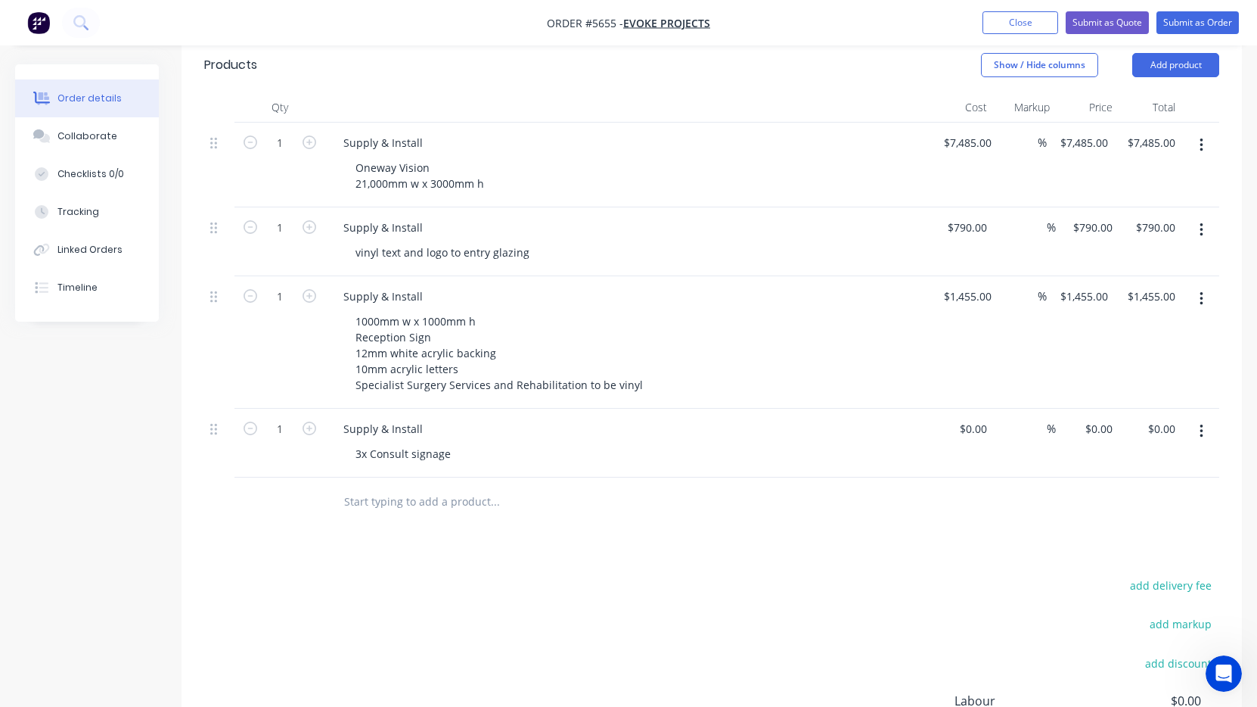
scroll to position [408, 0]
click at [971, 417] on div at bounding box center [981, 428] width 23 height 22
type input "2"
type input "$300.00"
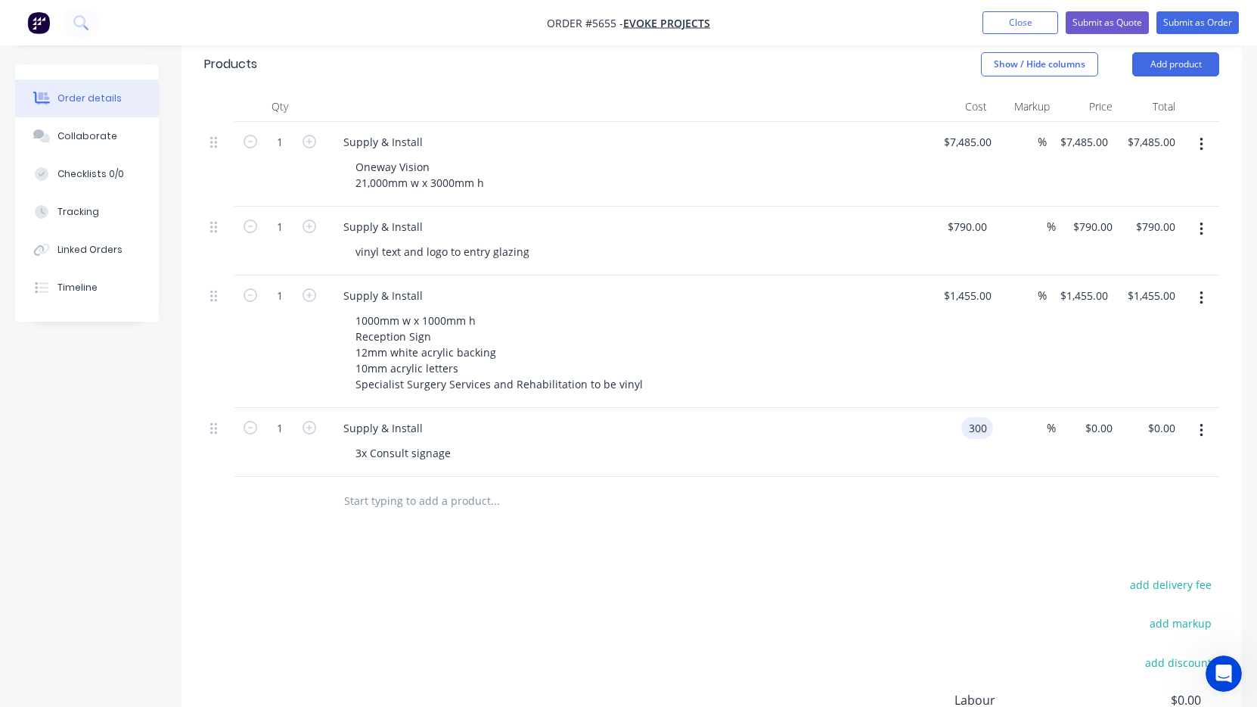
type input "$300.00"
click at [924, 443] on div "Supply & Install 3x Consult signage" at bounding box center [627, 442] width 605 height 69
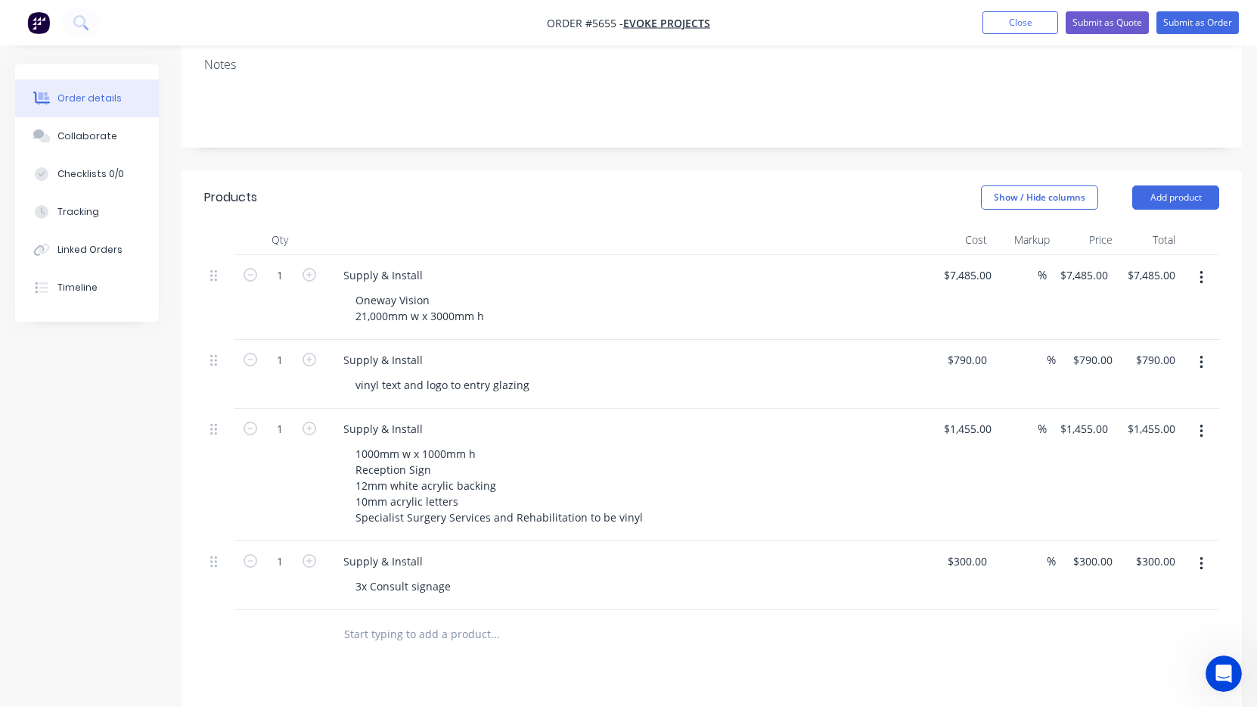
scroll to position [271, 0]
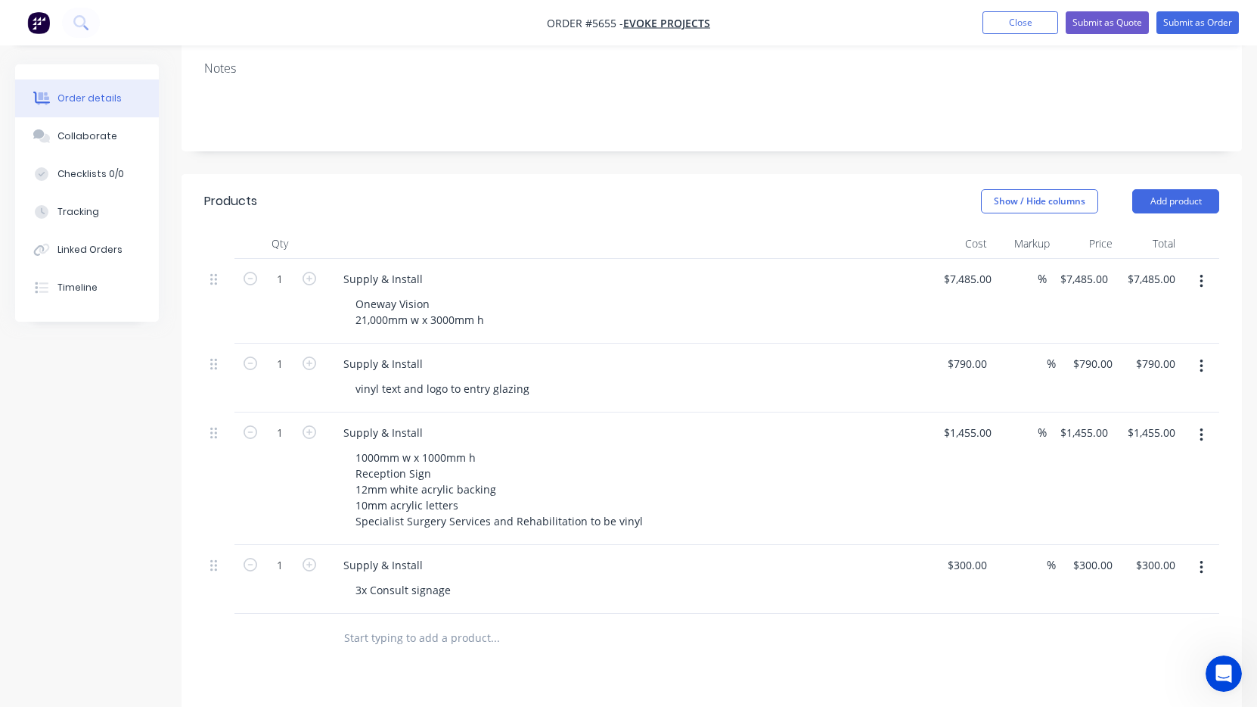
click at [455, 623] on input "text" at bounding box center [494, 638] width 303 height 30
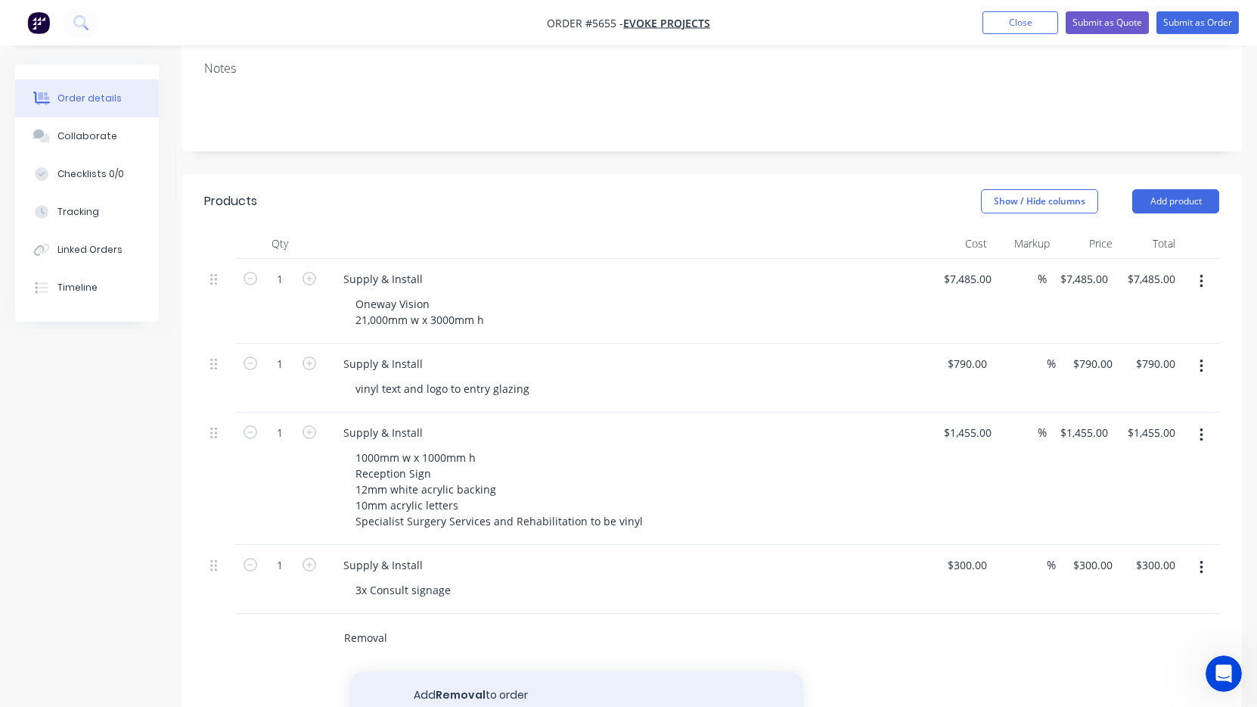
type input "Removal"
click at [471, 671] on button "Add Removal to order" at bounding box center [577, 695] width 454 height 48
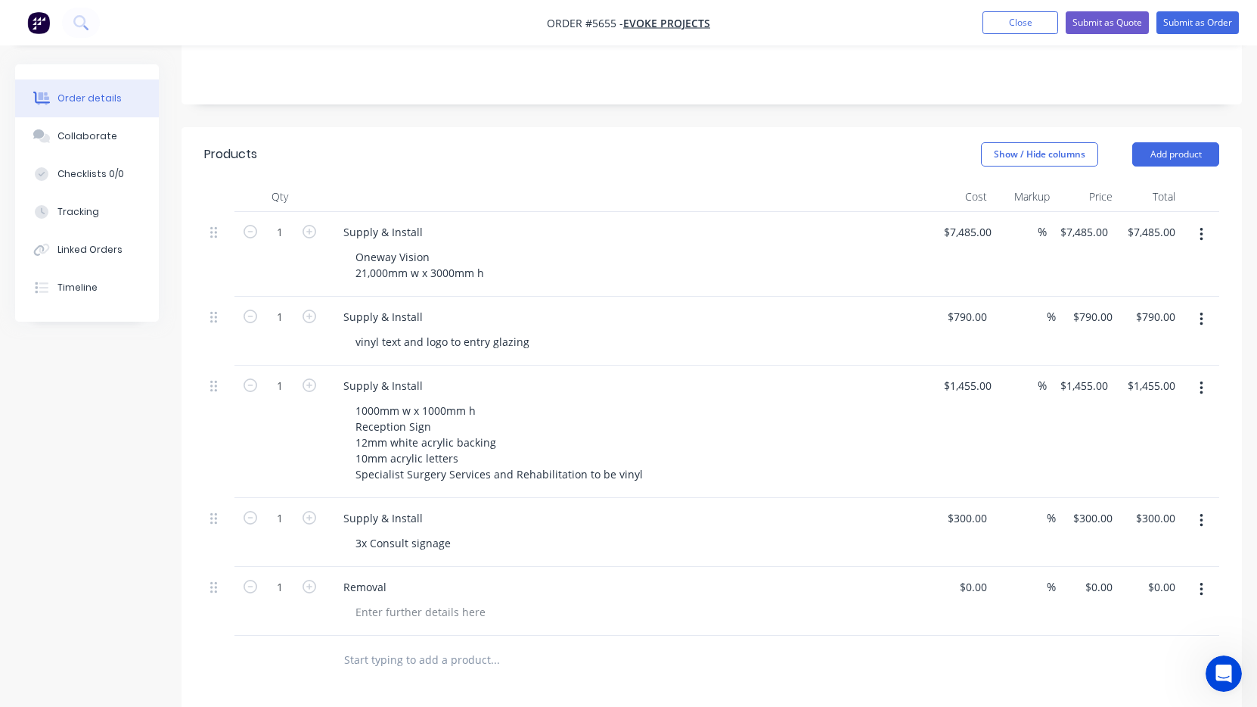
scroll to position [414, 0]
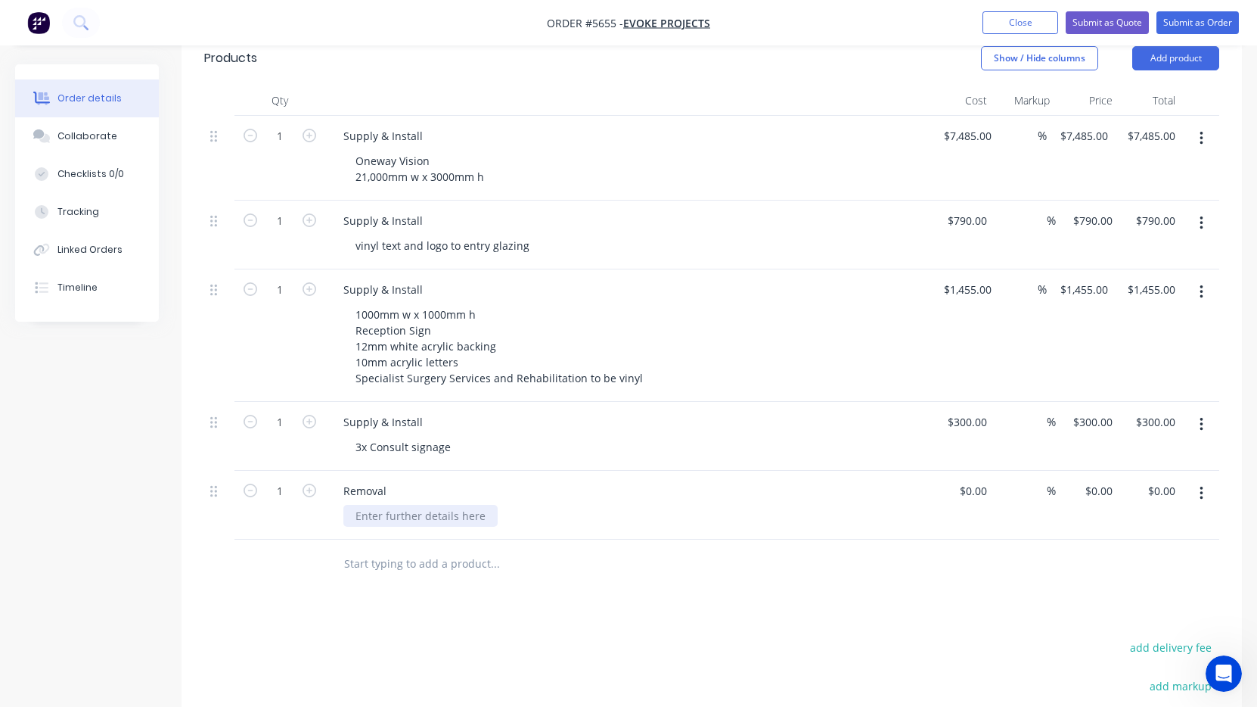
click at [393, 505] on div at bounding box center [420, 516] width 154 height 22
click at [552, 564] on input "text" at bounding box center [494, 579] width 303 height 30
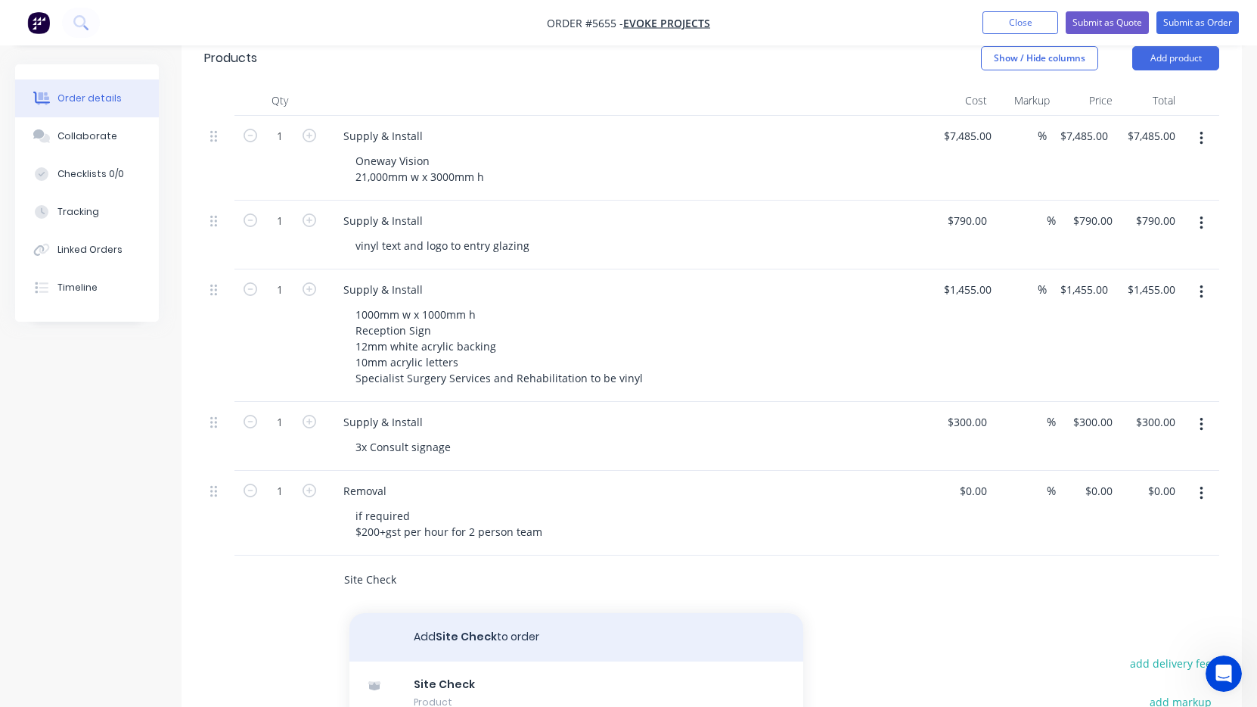
type input "Site Check"
click at [452, 613] on button "Add Site Check to order" at bounding box center [577, 637] width 454 height 48
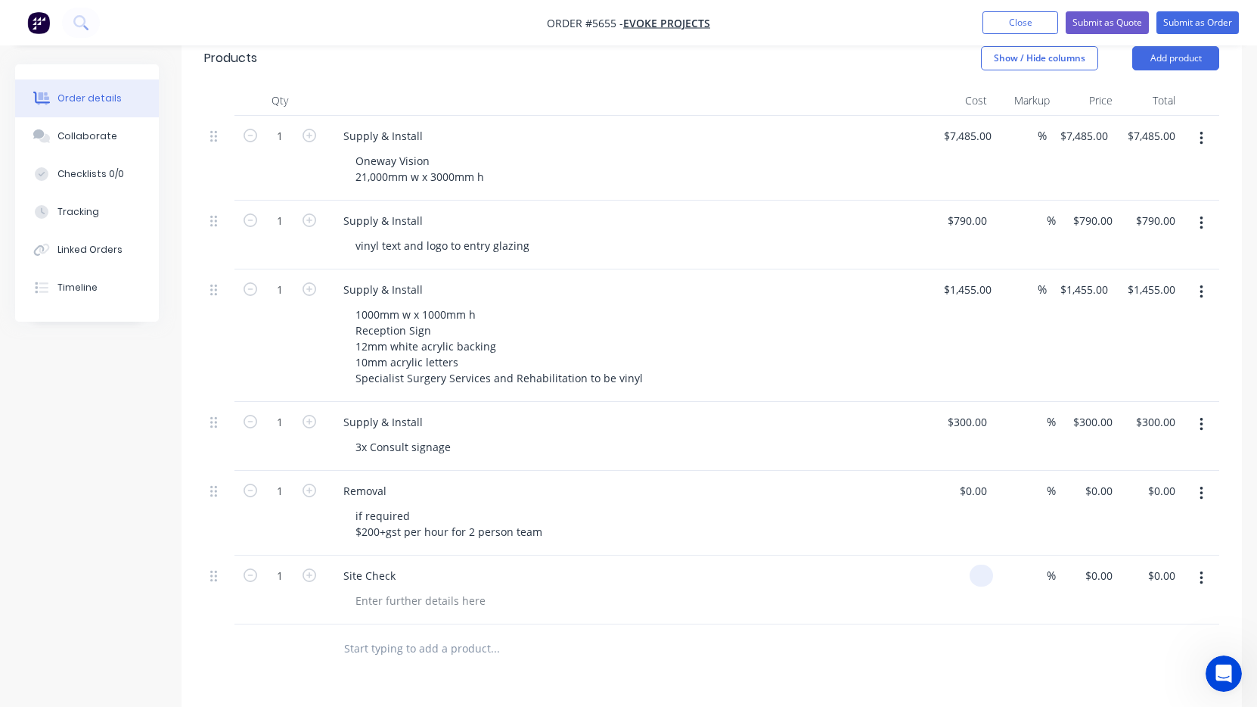
click at [974, 564] on div at bounding box center [981, 575] width 23 height 22
type input "$290.00"
click at [856, 624] on div at bounding box center [597, 648] width 545 height 49
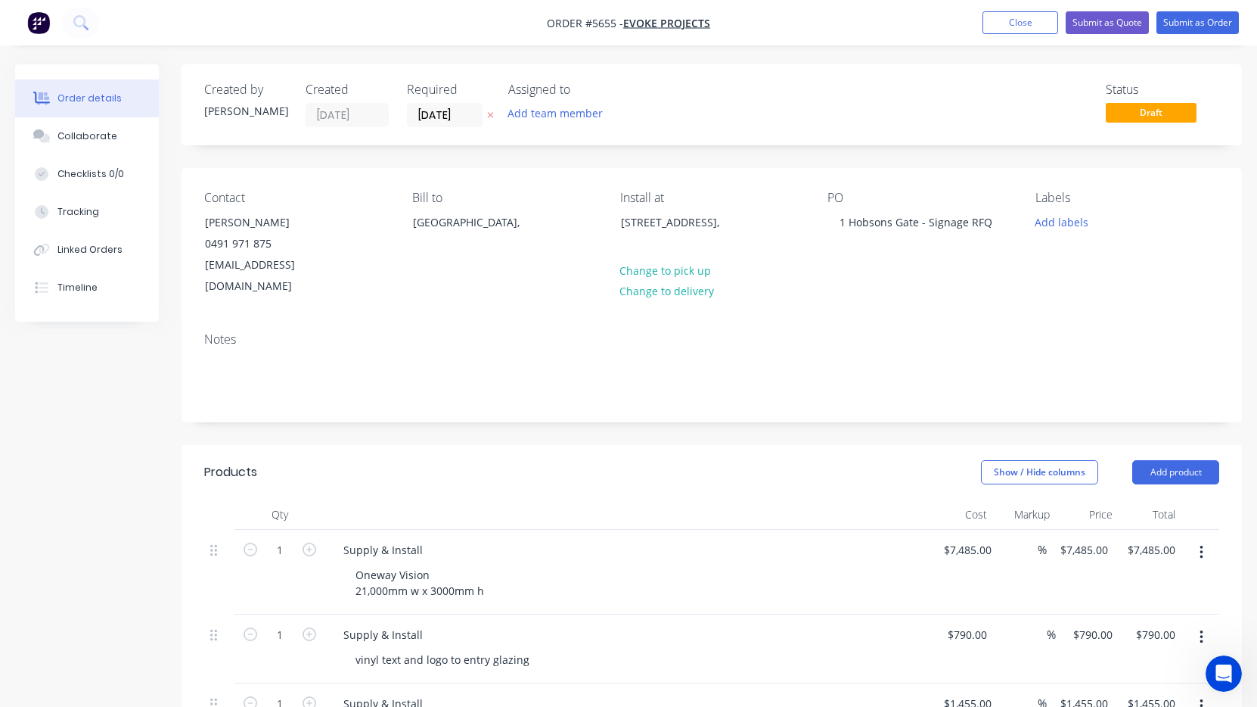
scroll to position [0, 0]
click at [1132, 29] on button "Submit as Quote" at bounding box center [1107, 22] width 83 height 23
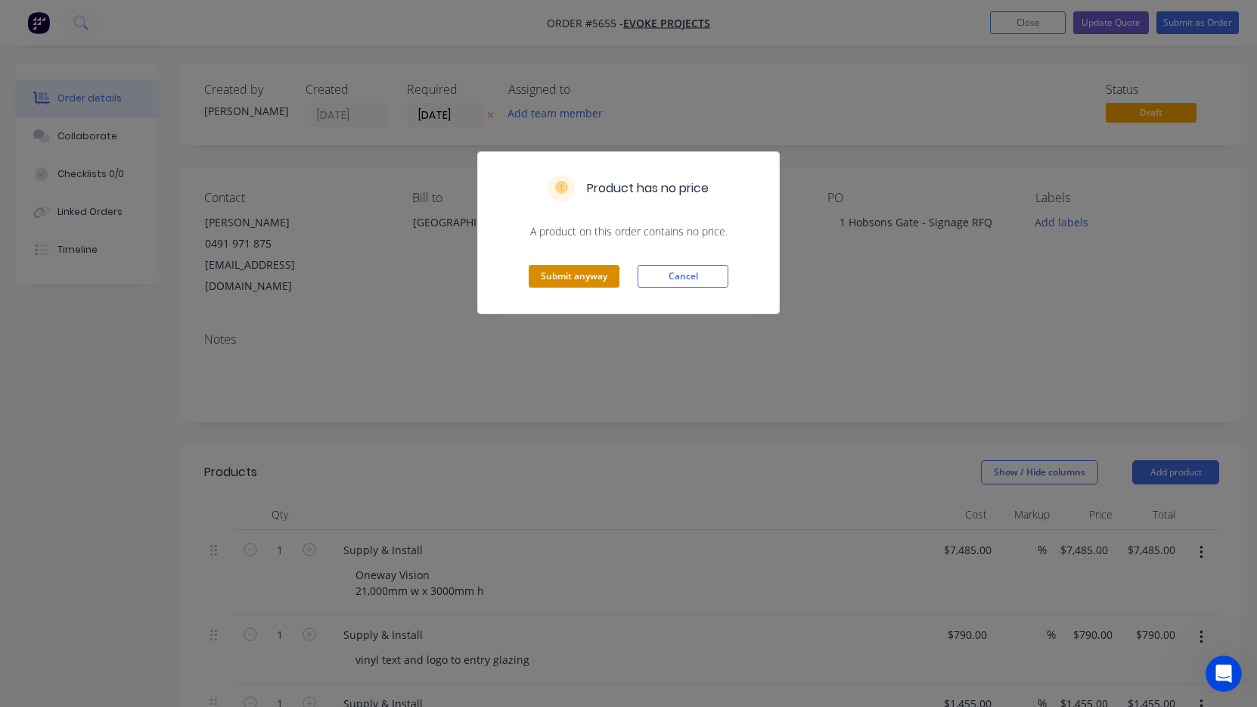
click at [578, 276] on button "Submit anyway" at bounding box center [574, 276] width 91 height 23
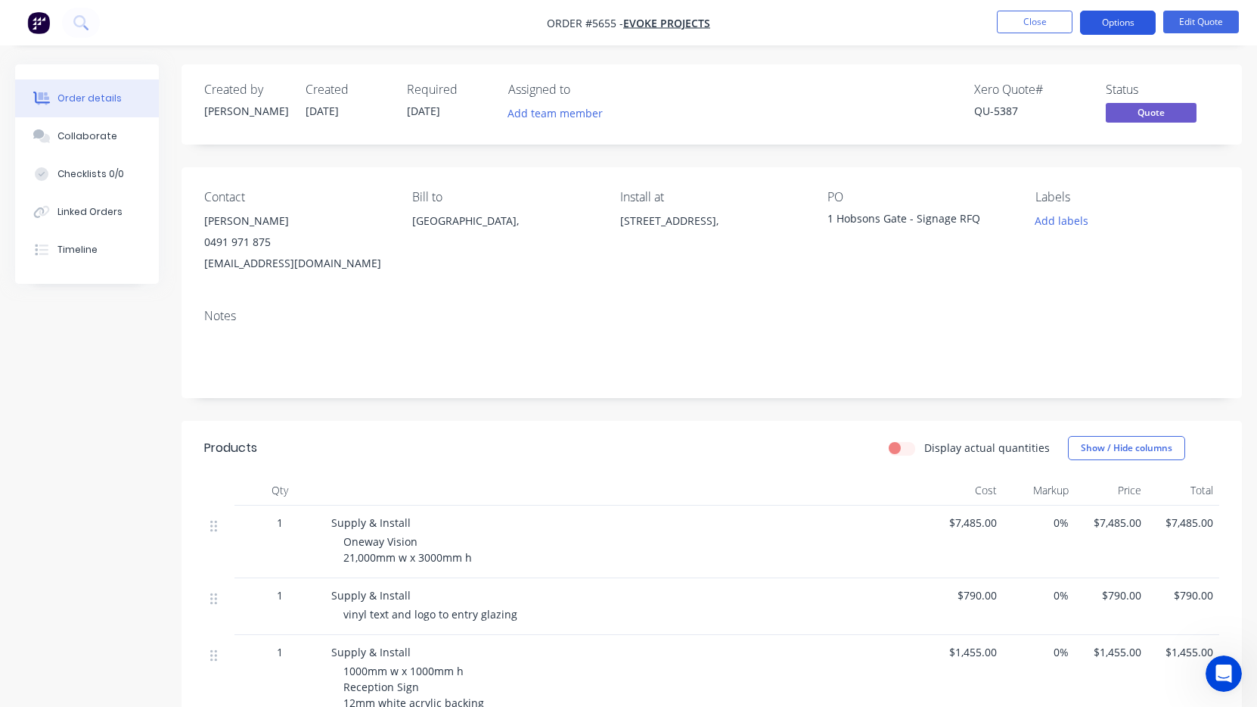
click at [1124, 24] on button "Options" at bounding box center [1118, 23] width 76 height 24
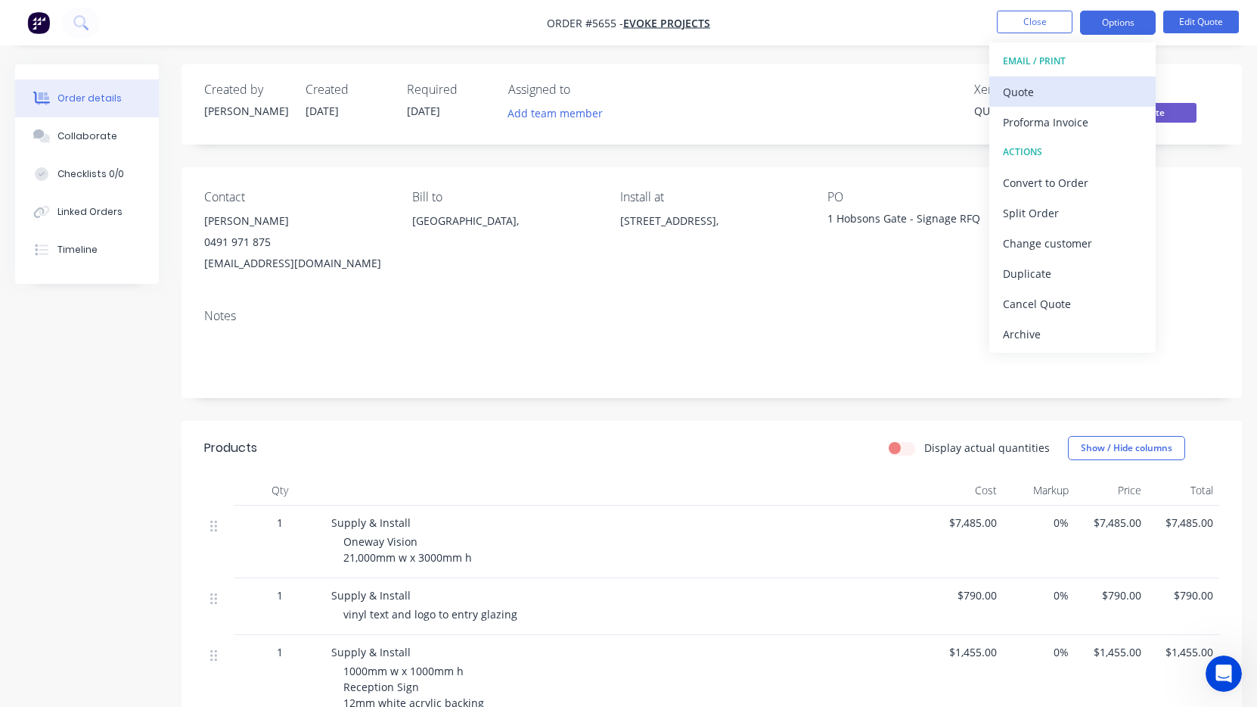
click at [1093, 100] on div "Quote" at bounding box center [1072, 92] width 139 height 22
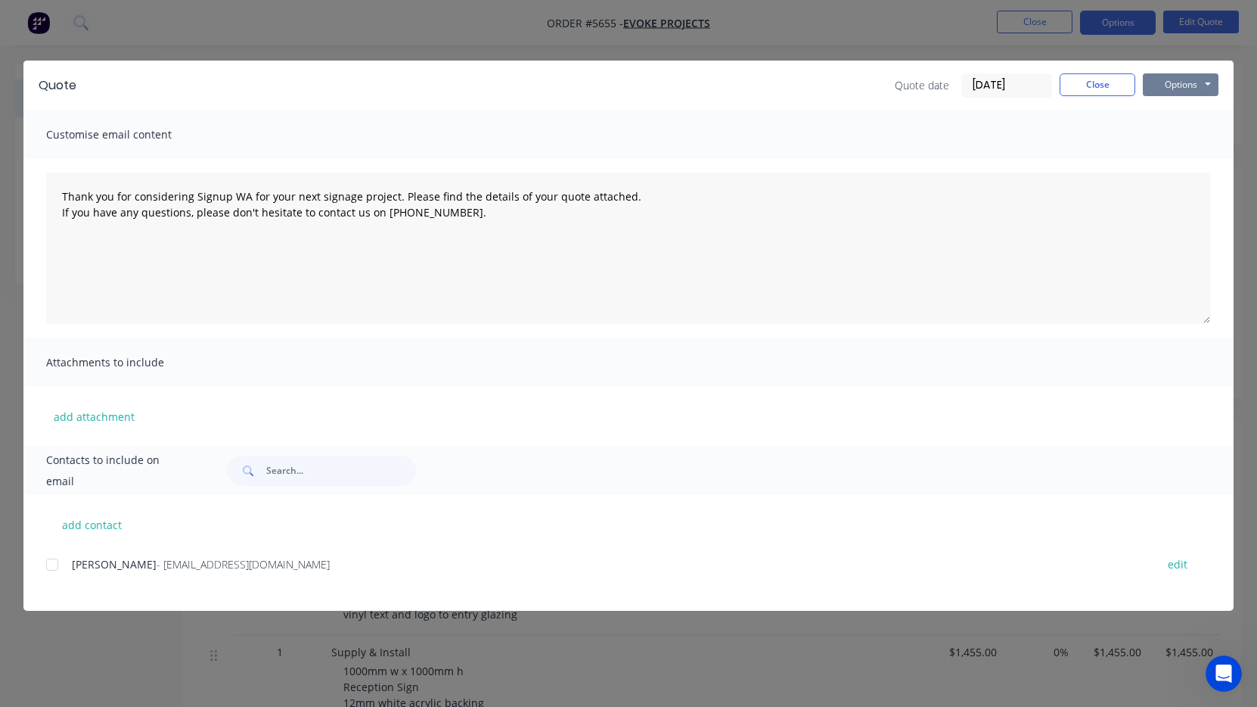
click at [1192, 74] on button "Options" at bounding box center [1181, 84] width 76 height 23
click at [1192, 133] on button "Print" at bounding box center [1191, 136] width 97 height 25
type textarea "Thank you for considering Signup WA for your next signage project. Please find …"
click at [1086, 84] on button "Close" at bounding box center [1098, 84] width 76 height 23
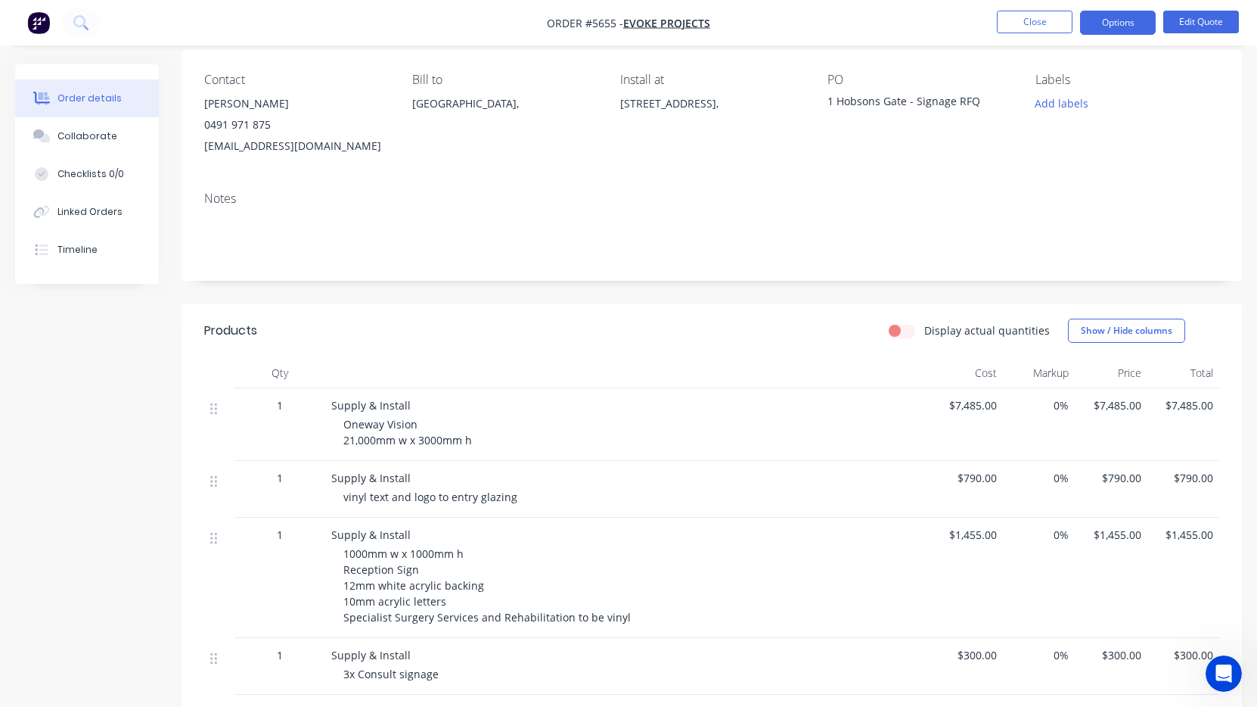
scroll to position [118, 0]
click at [1185, 19] on button "Edit Quote" at bounding box center [1202, 22] width 76 height 23
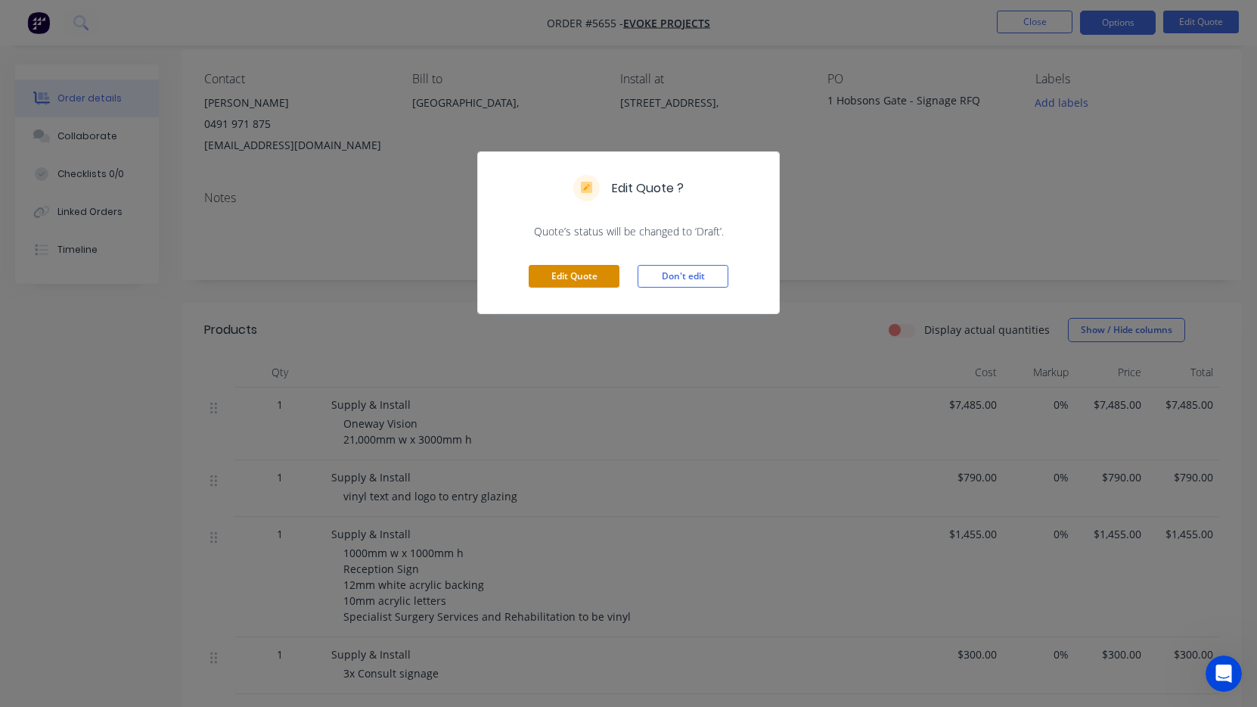
click at [562, 281] on button "Edit Quote" at bounding box center [574, 276] width 91 height 23
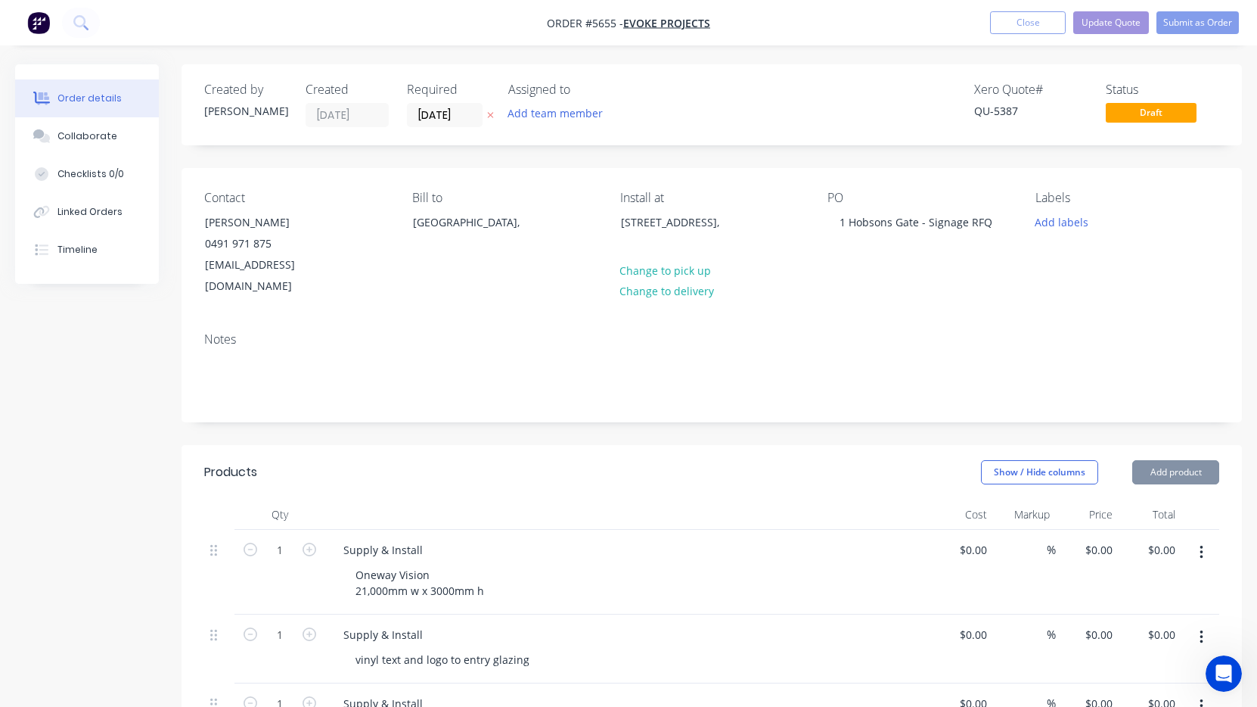
type input "$7,485.00"
type input "$790.00"
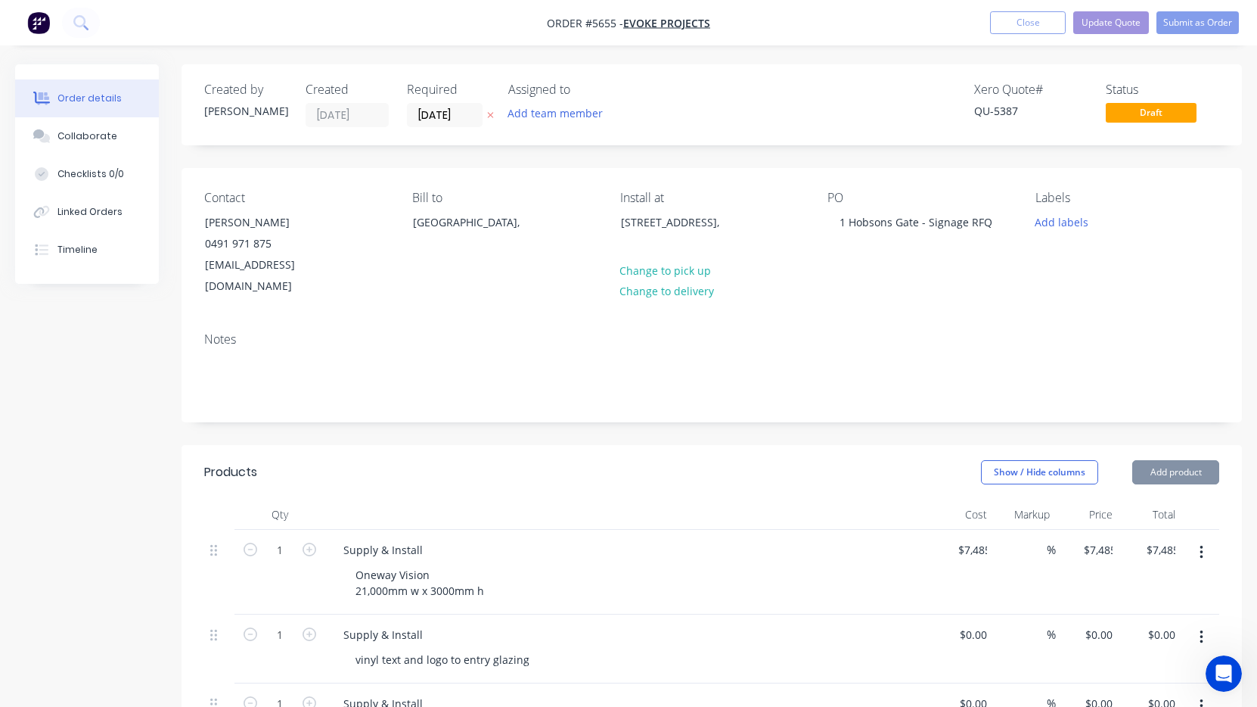
type input "$790.00"
type input "$1,455.00"
type input "$300.00"
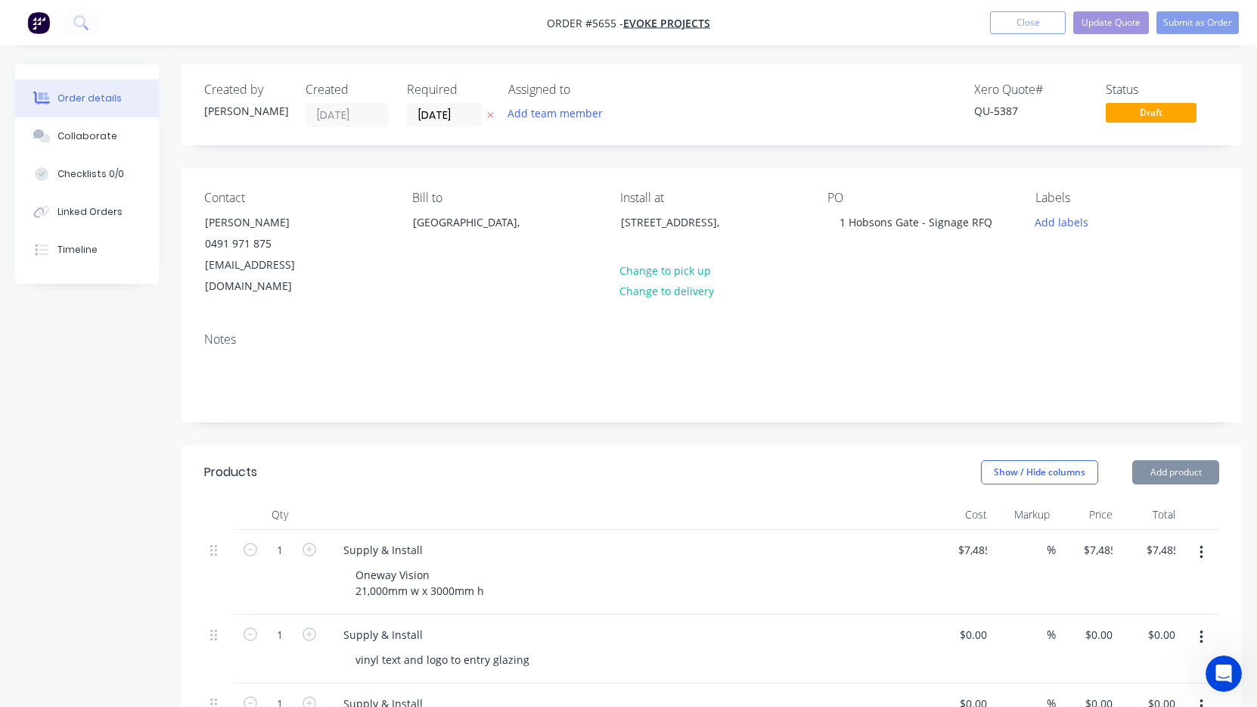
type input "$300.00"
type input "$290.00"
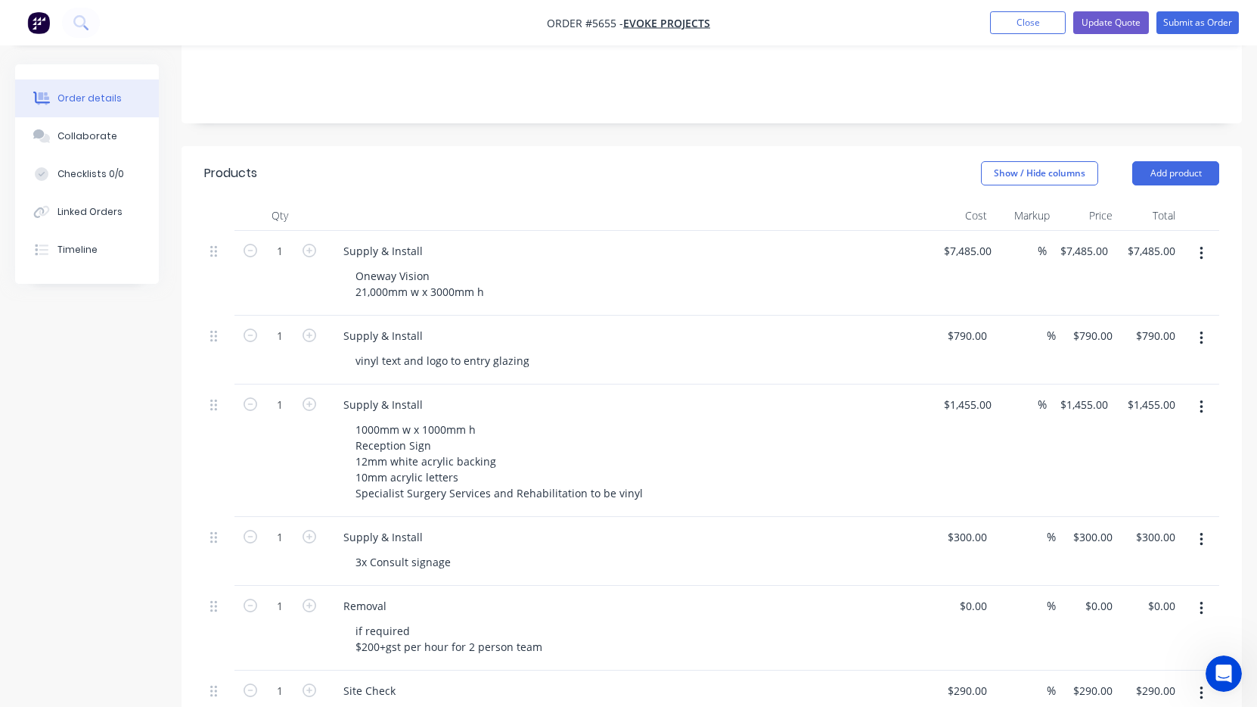
scroll to position [309, 0]
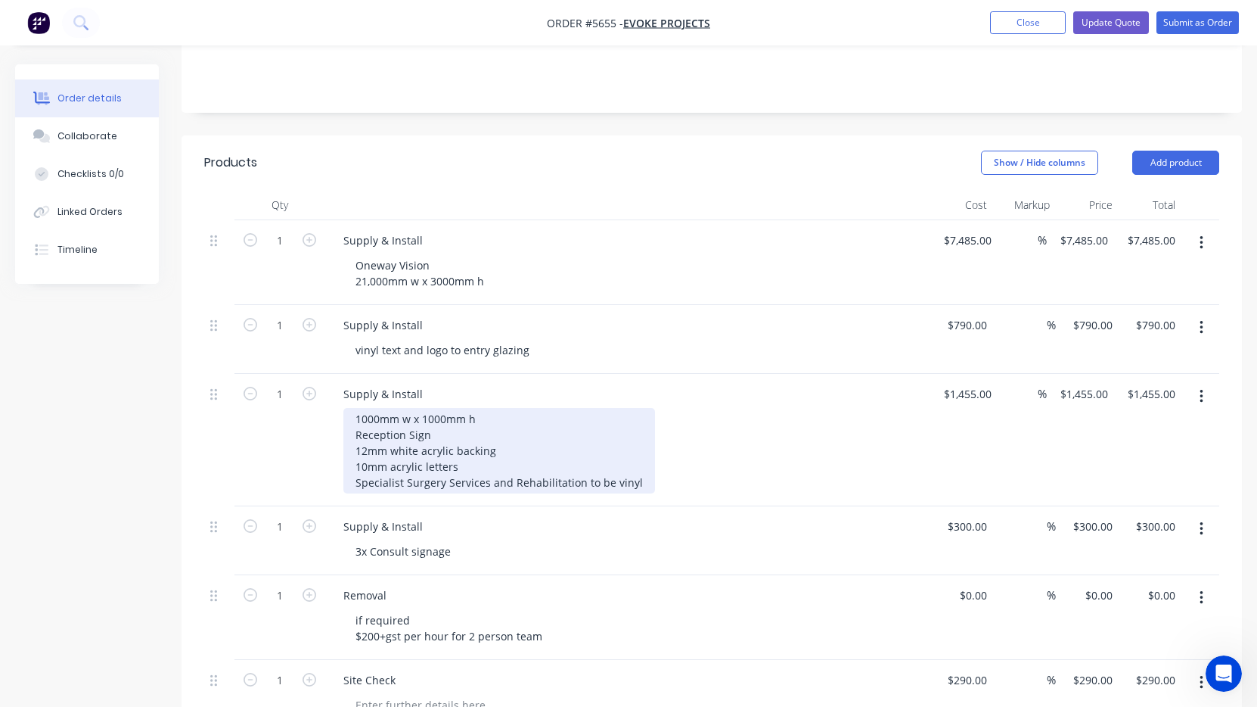
click at [516, 449] on div "1000mm w x 1000mm h Reception Sign 12mm white acrylic backing 10mm acrylic lett…" at bounding box center [499, 450] width 312 height 85
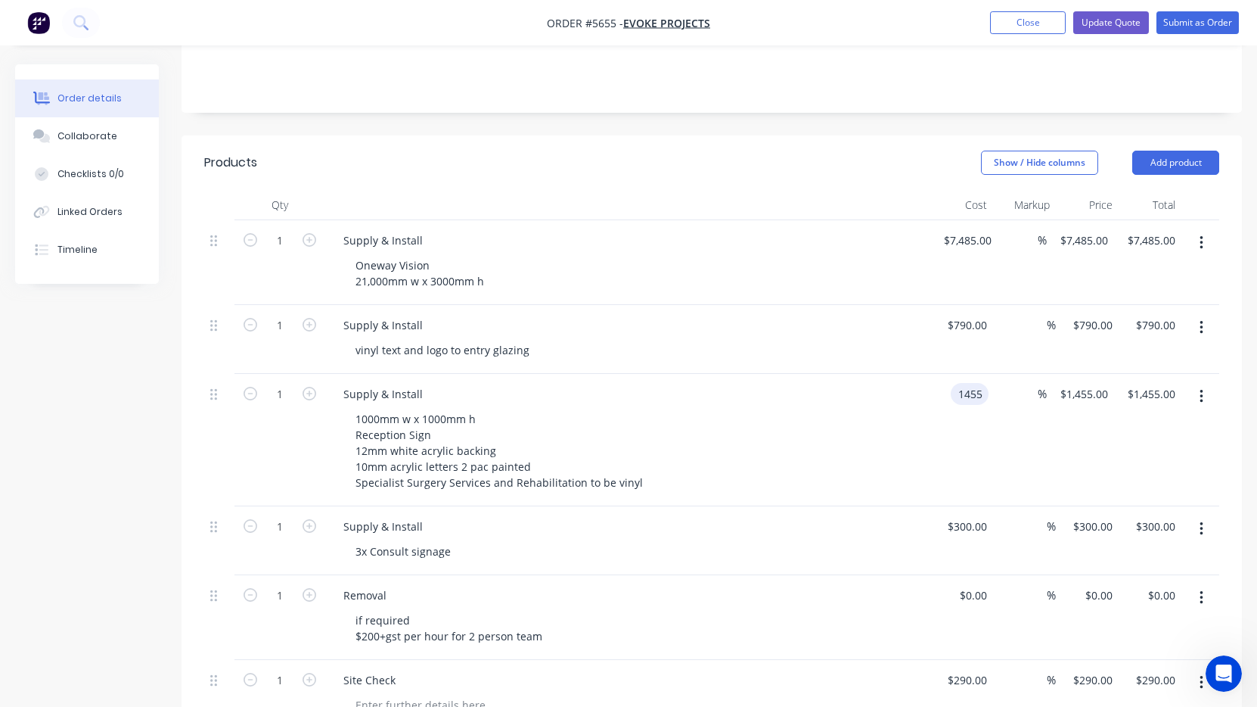
click at [962, 383] on input "1455" at bounding box center [973, 394] width 32 height 22
type input "$1,985.00"
click at [909, 409] on div "1000mm w x 1000mm h Reception Sign 12mm white acrylic backing 10mm acrylic lett…" at bounding box center [633, 450] width 581 height 85
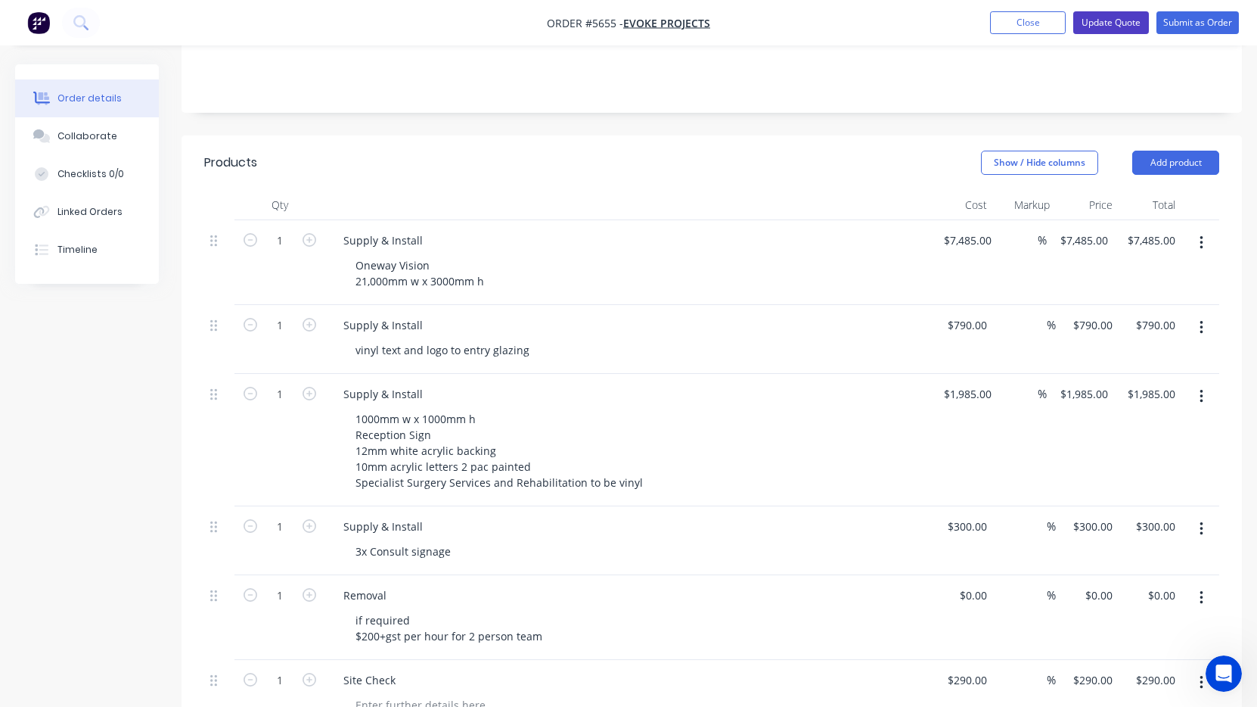
click at [1105, 33] on button "Update Quote" at bounding box center [1111, 22] width 76 height 23
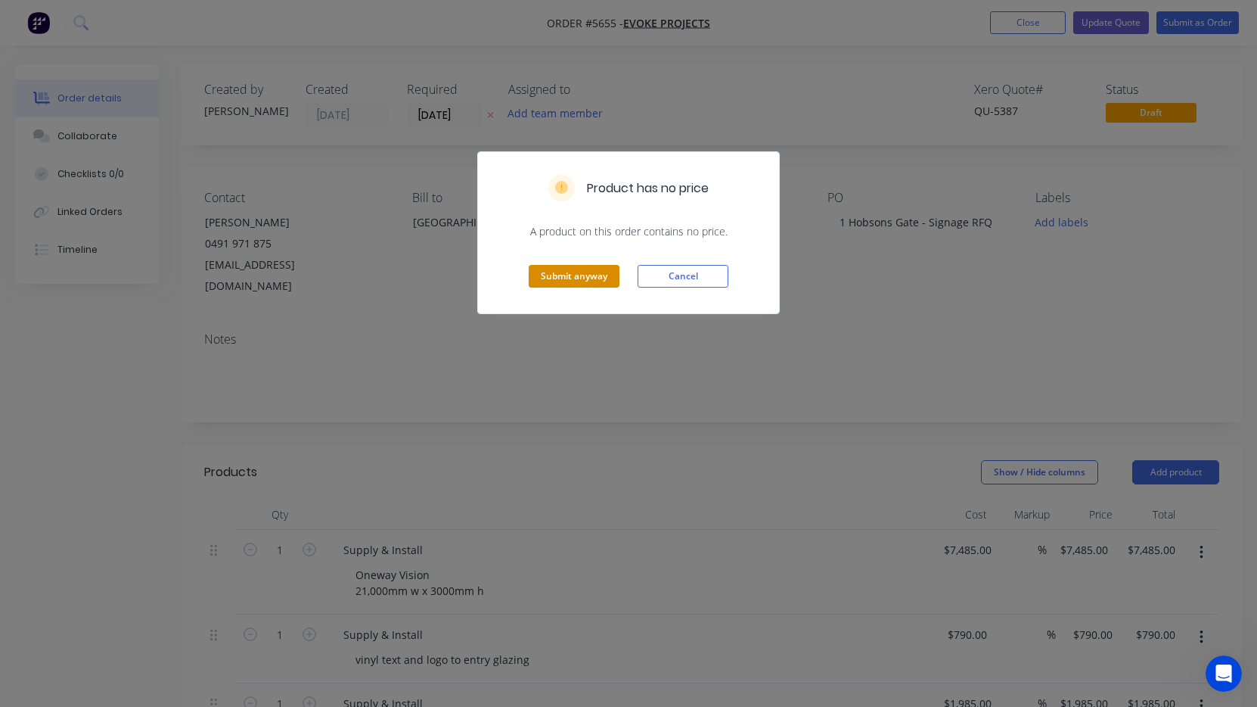
click at [595, 275] on button "Submit anyway" at bounding box center [574, 276] width 91 height 23
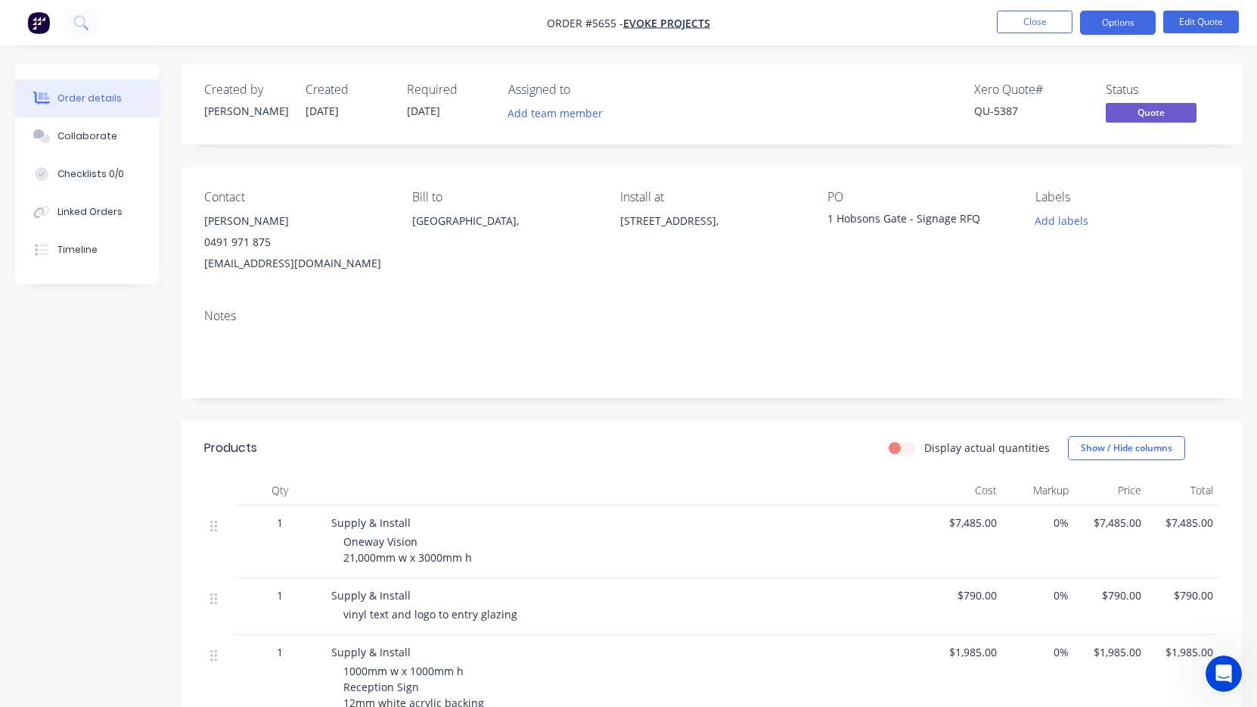
click at [1117, 27] on button "Options" at bounding box center [1118, 23] width 76 height 24
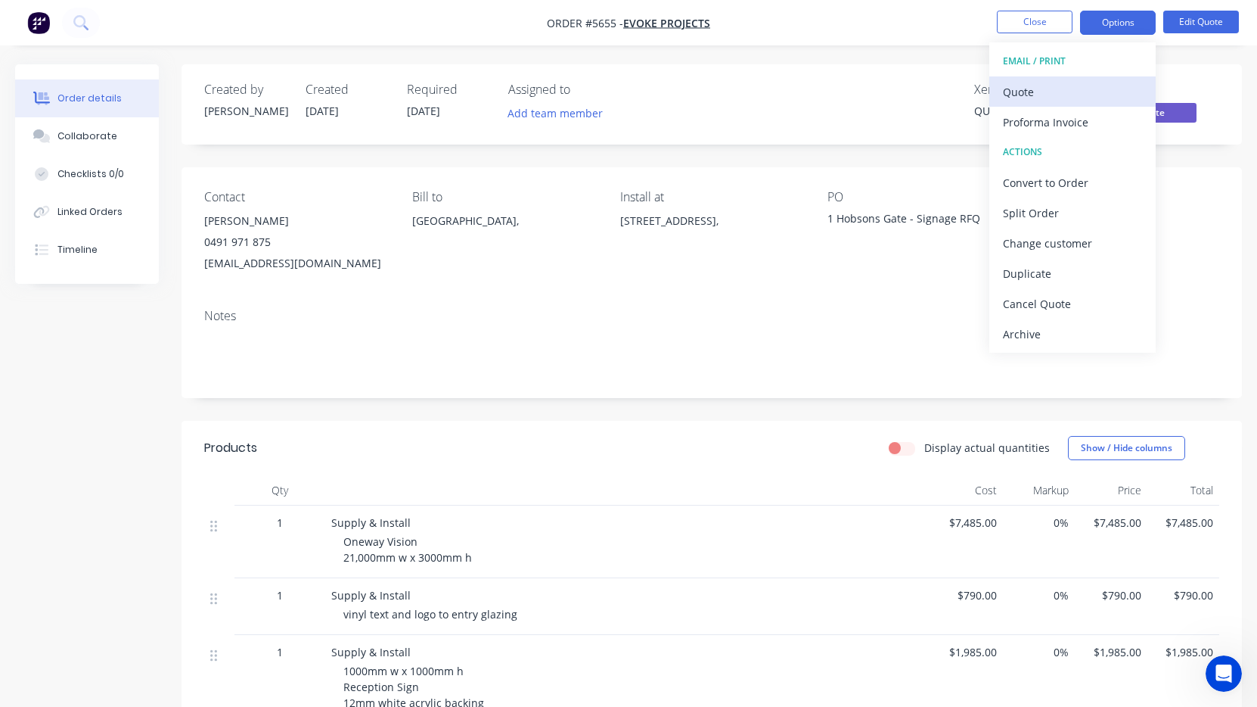
click at [1105, 99] on div "Quote" at bounding box center [1072, 92] width 139 height 22
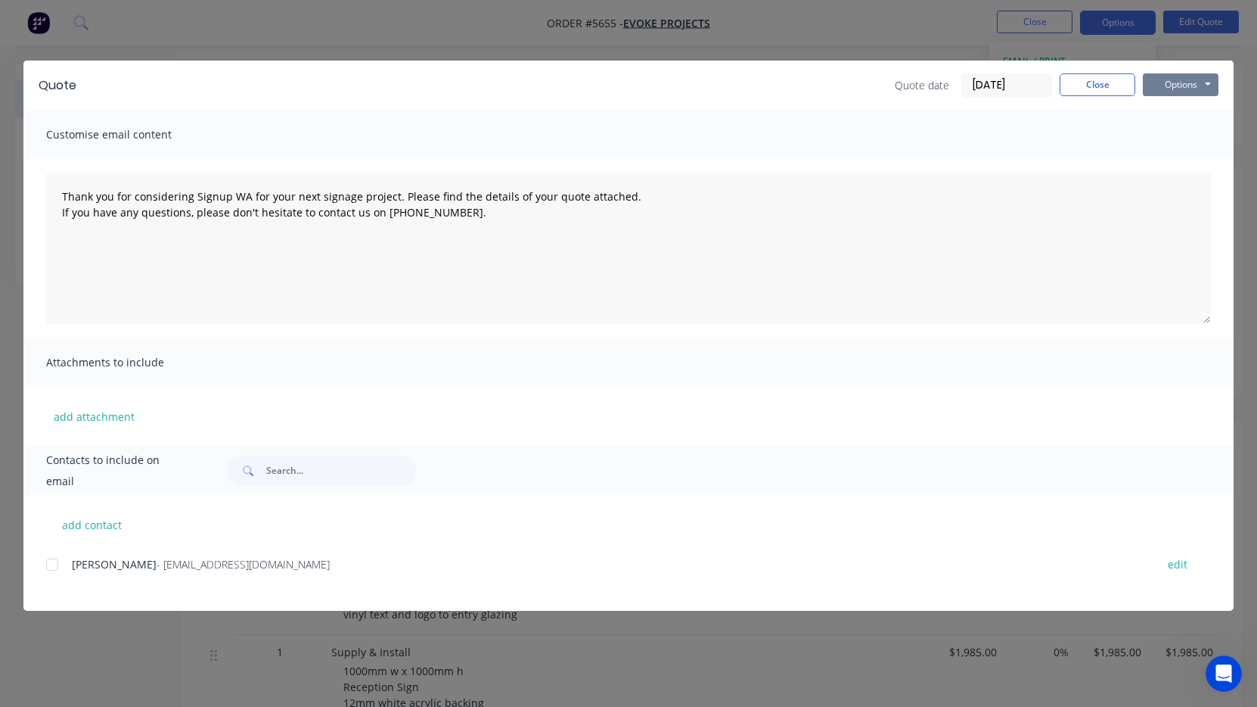
click at [1201, 83] on button "Options" at bounding box center [1181, 84] width 76 height 23
click at [1182, 141] on button "Print" at bounding box center [1191, 136] width 97 height 25
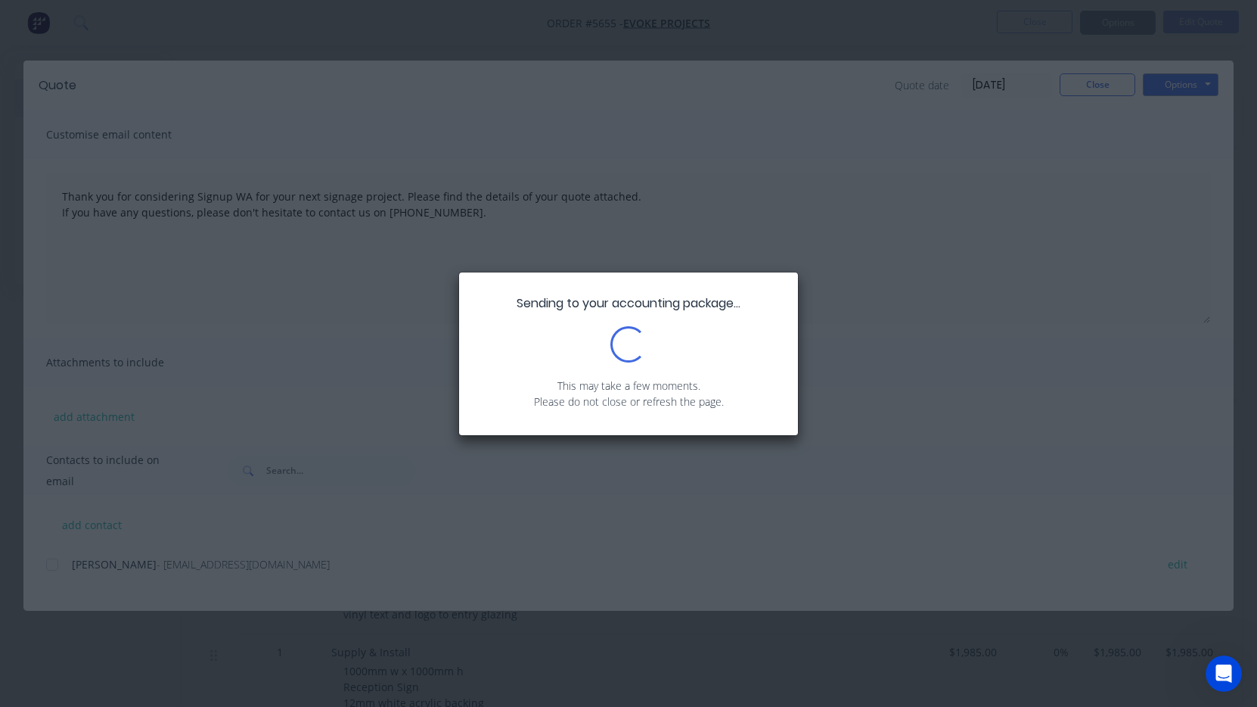
type textarea "Thank you for considering Signup WA for your next signage project. Please find …"
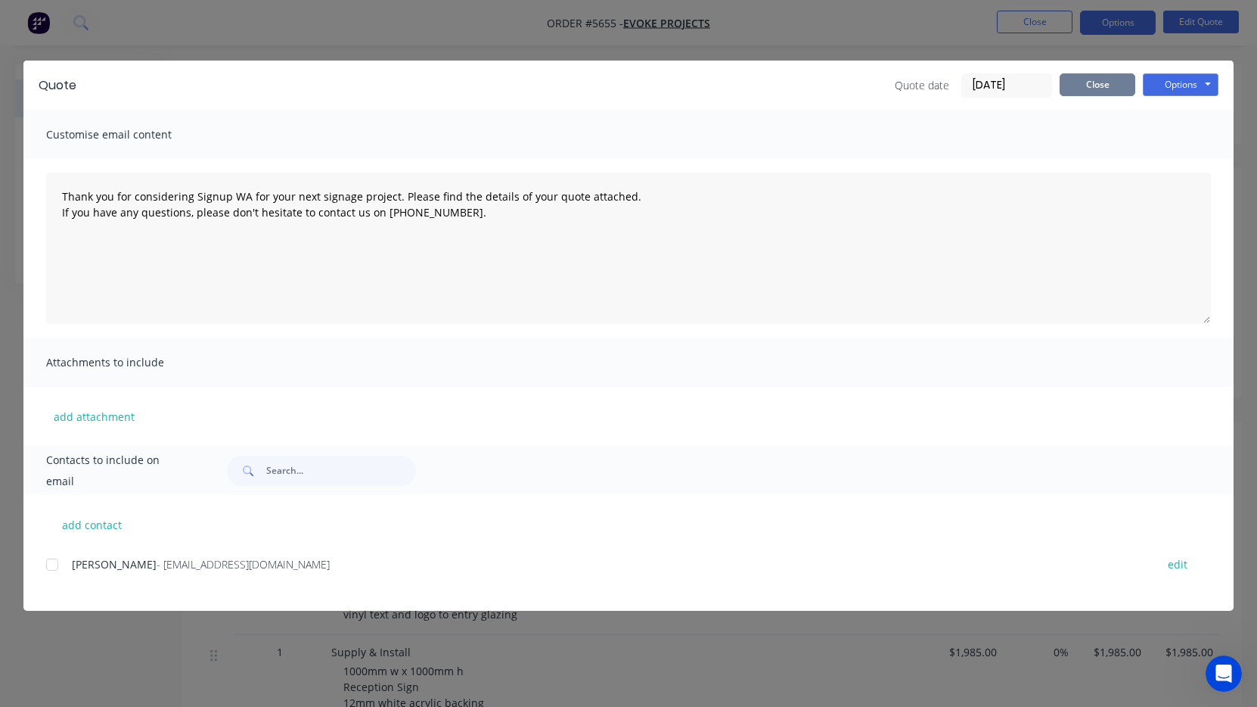
click at [1114, 76] on button "Close" at bounding box center [1098, 84] width 76 height 23
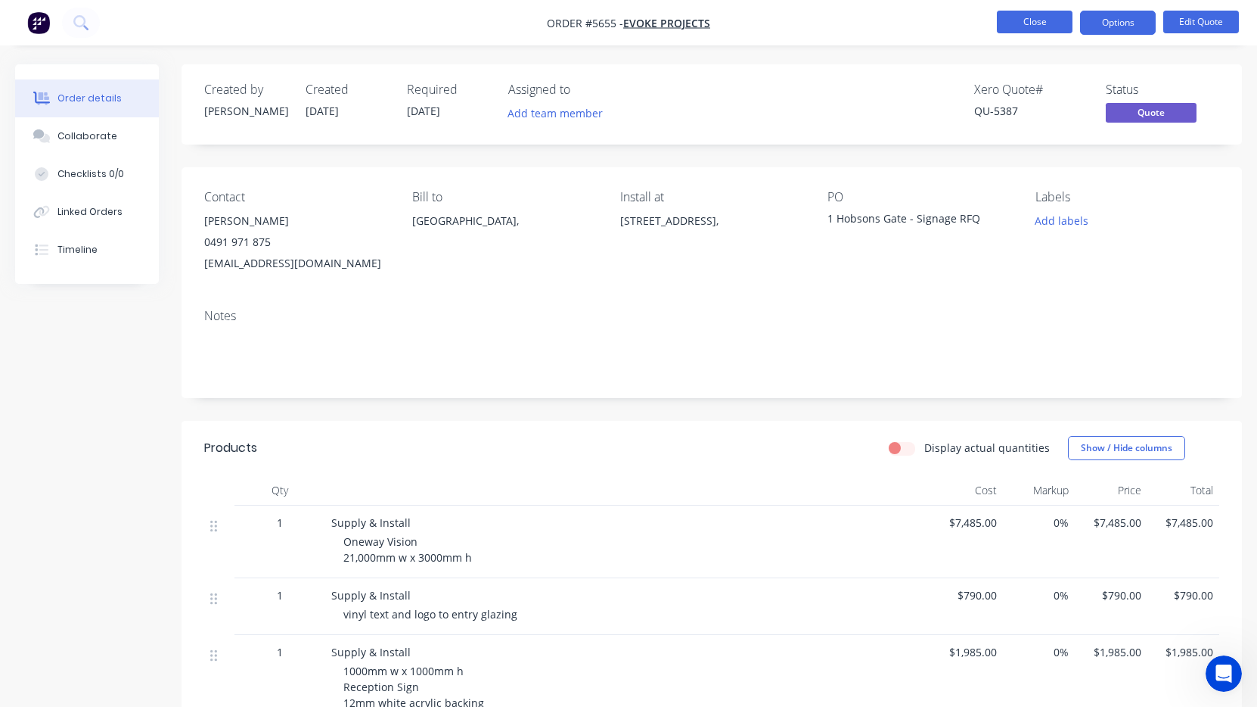
click at [1039, 21] on button "Close" at bounding box center [1035, 22] width 76 height 23
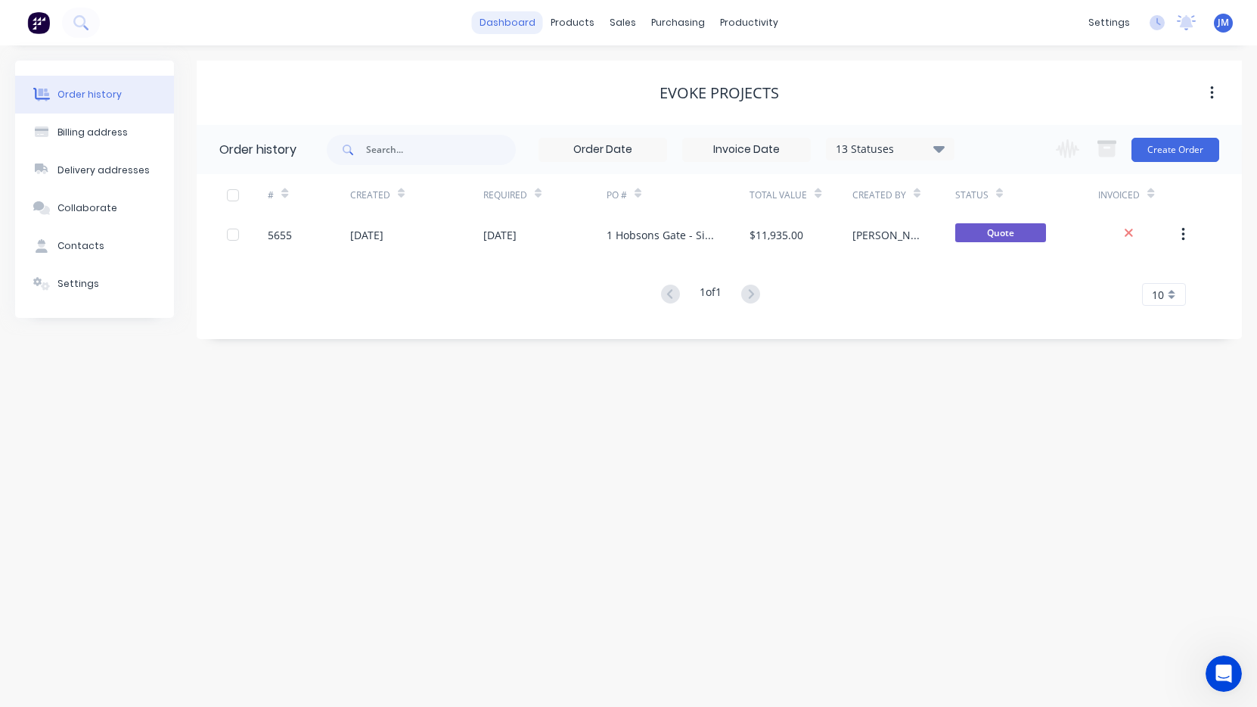
click at [511, 17] on link "dashboard" at bounding box center [507, 22] width 71 height 23
